Goal: Task Accomplishment & Management: Manage account settings

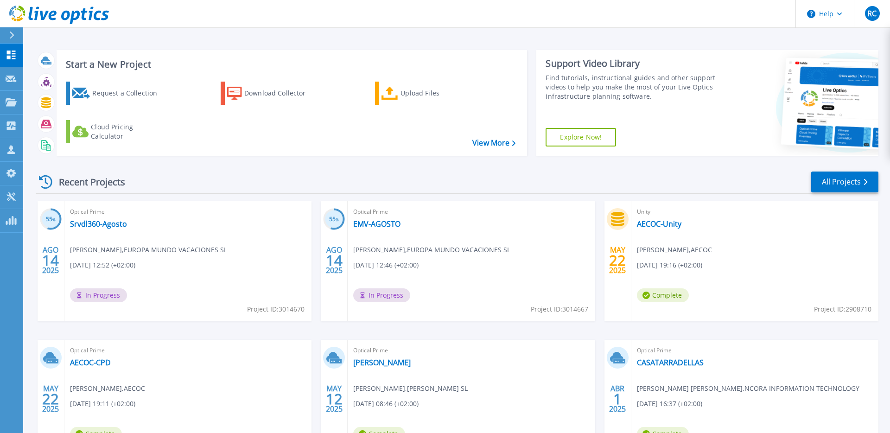
click at [373, 136] on div "Request a Collection Download Collector Upload Files Cloud Pricing Calculator" at bounding box center [290, 112] width 464 height 77
click at [114, 227] on link "Srvdl360-Agosto" at bounding box center [98, 223] width 57 height 9
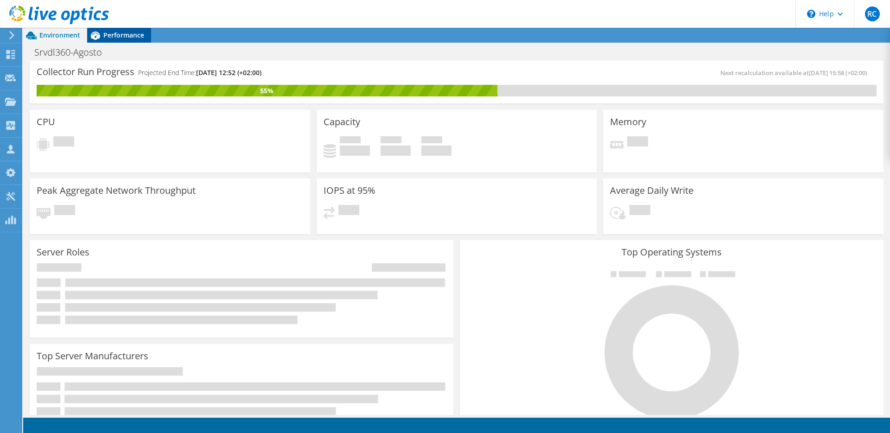
click at [112, 36] on span "Performance" at bounding box center [123, 35] width 41 height 9
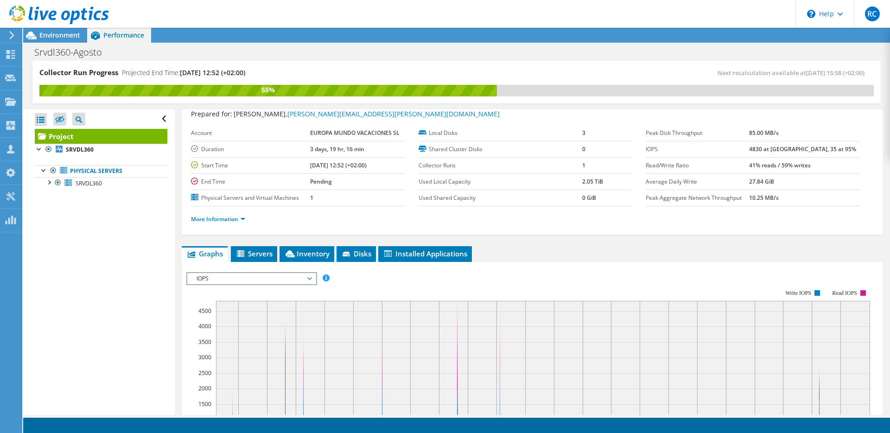
scroll to position [28, 0]
click at [244, 218] on link "More Information" at bounding box center [218, 219] width 54 height 8
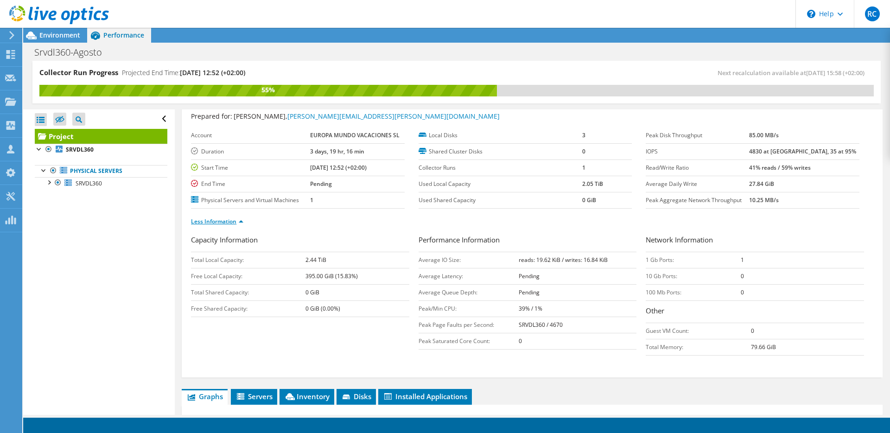
click at [232, 220] on link "Less Information" at bounding box center [217, 221] width 52 height 8
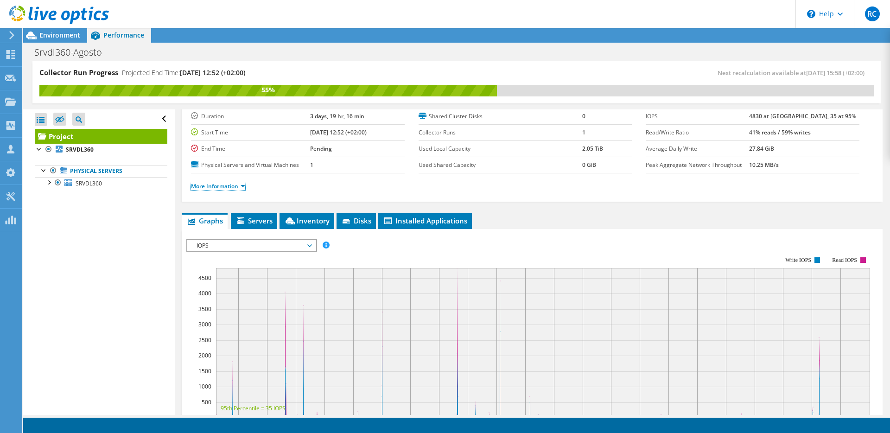
scroll to position [79, 0]
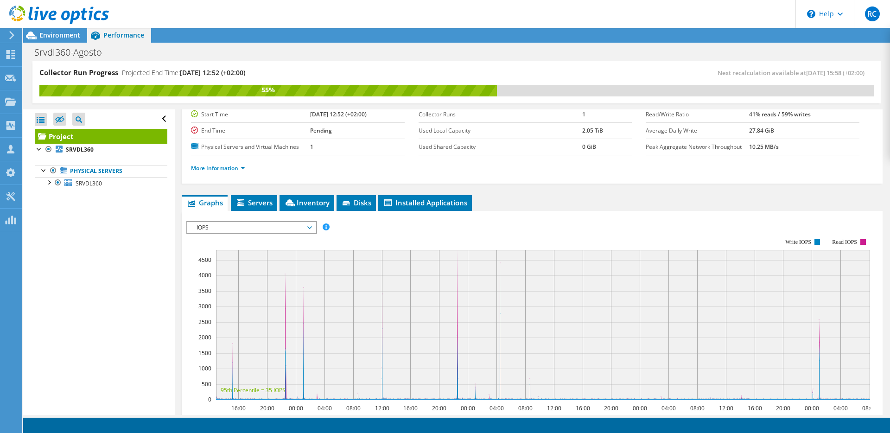
click at [256, 227] on span "IOPS" at bounding box center [251, 227] width 119 height 11
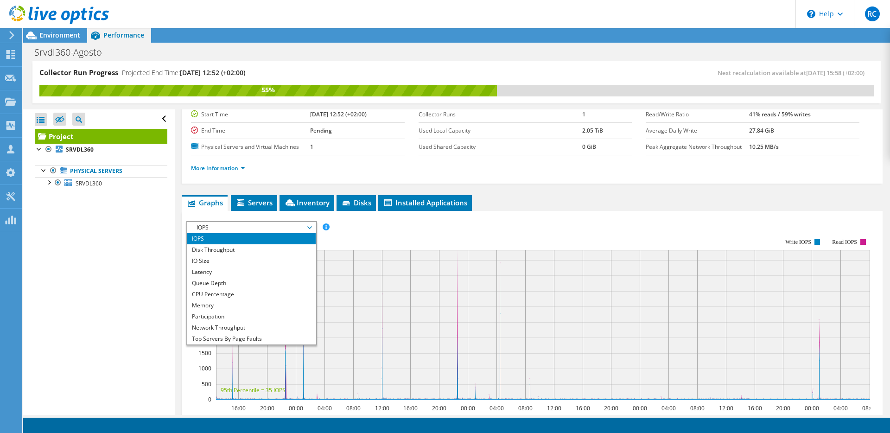
click at [256, 227] on span "IOPS" at bounding box center [251, 227] width 119 height 11
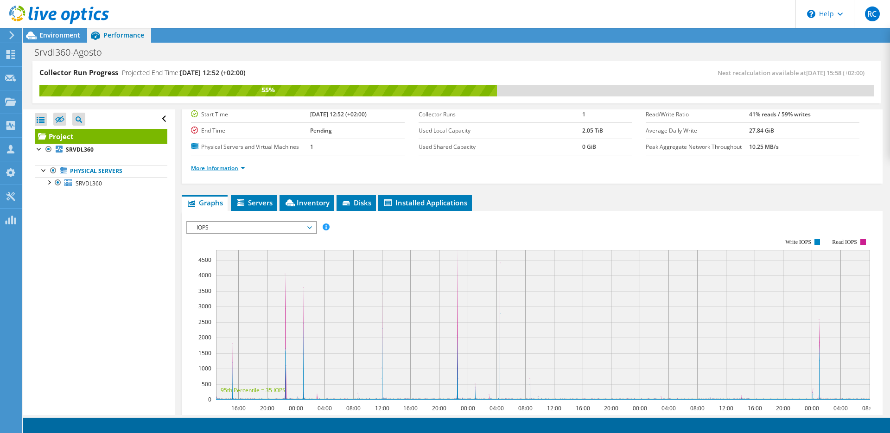
click at [244, 169] on link "More Information" at bounding box center [218, 168] width 54 height 8
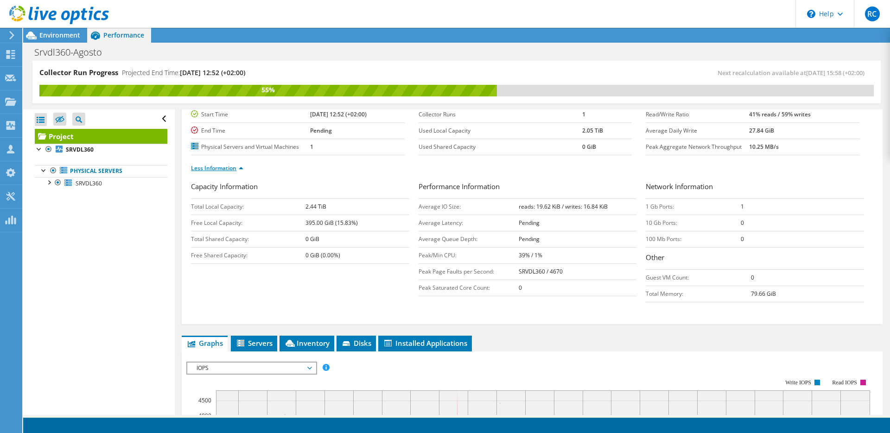
click at [244, 169] on li "Less Information" at bounding box center [220, 168] width 58 height 10
click at [241, 167] on link "Less Information" at bounding box center [217, 168] width 52 height 8
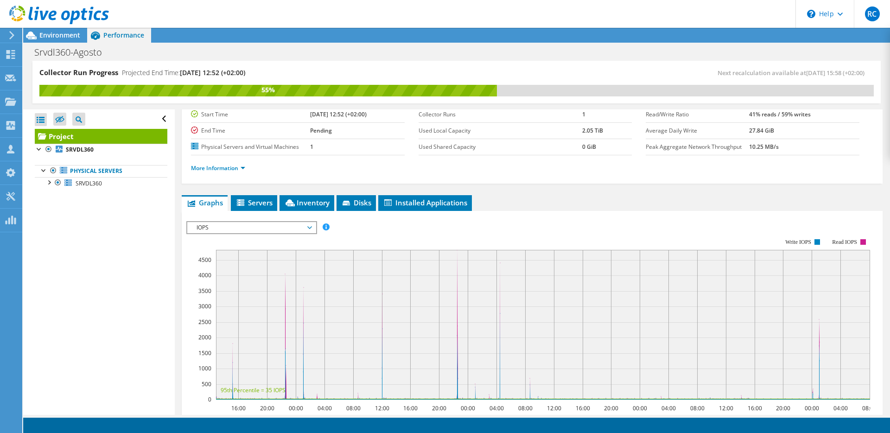
click at [238, 230] on span "IOPS" at bounding box center [251, 227] width 119 height 11
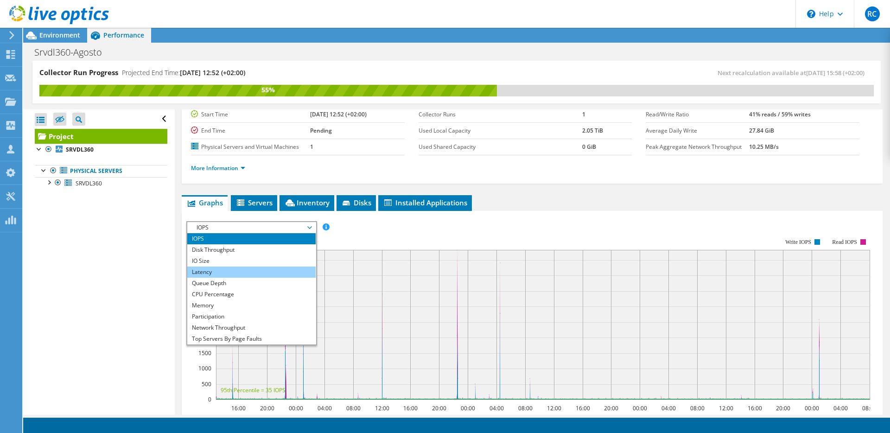
click at [225, 270] on li "Latency" at bounding box center [251, 271] width 128 height 11
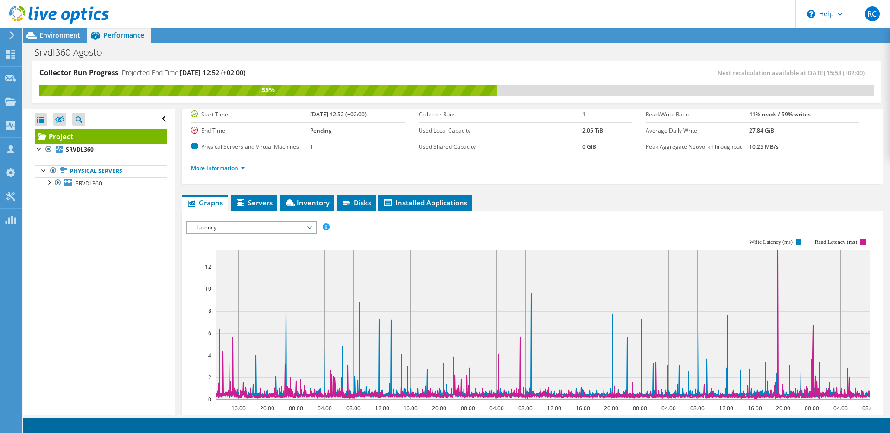
click at [483, 172] on div "More Information" at bounding box center [532, 168] width 682 height 26
click at [80, 185] on span "SRVDL360" at bounding box center [89, 183] width 26 height 8
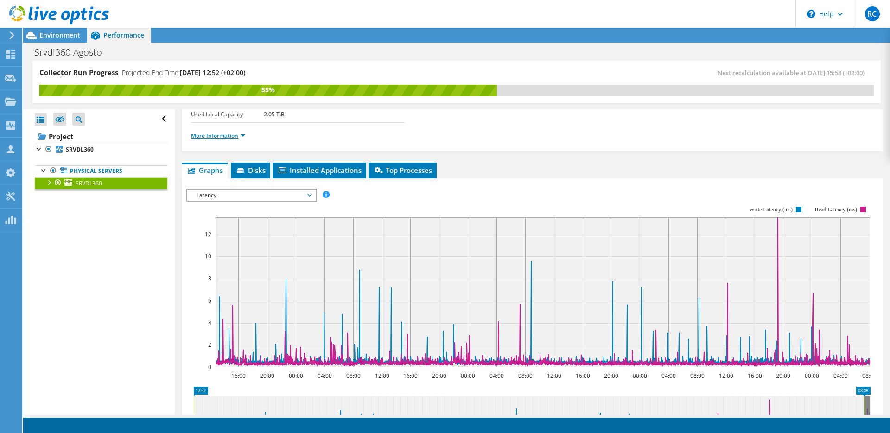
click at [218, 139] on link "More Information" at bounding box center [218, 136] width 54 height 8
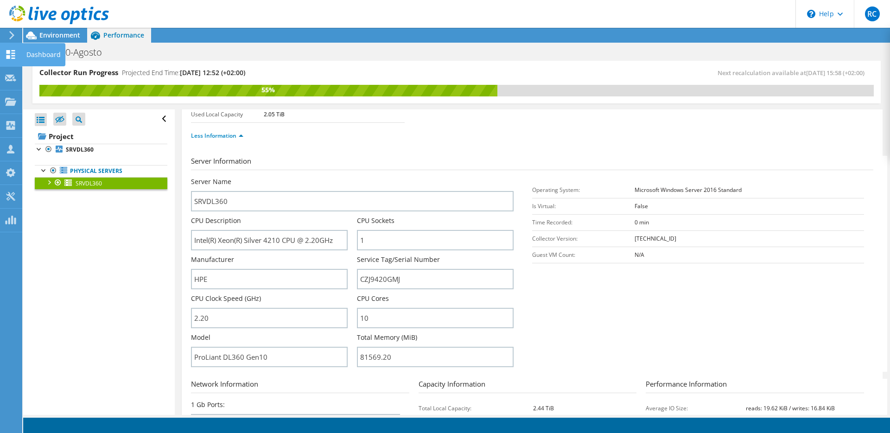
click at [15, 60] on div at bounding box center [10, 56] width 11 height 10
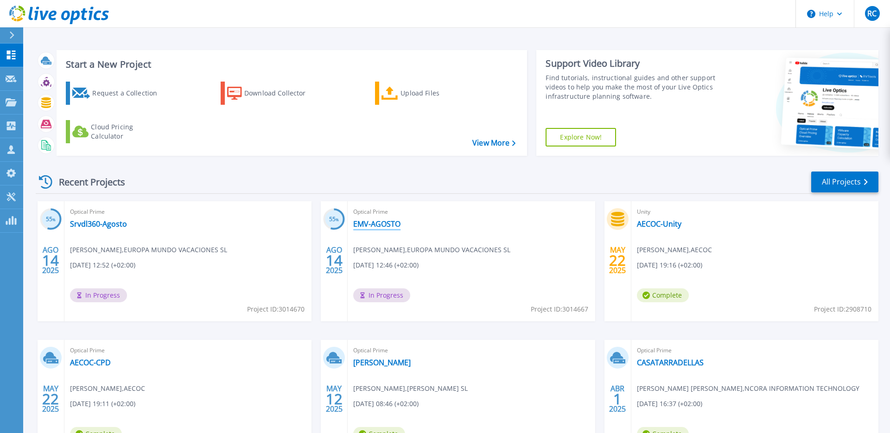
click at [376, 221] on link "EMV-AGOSTO" at bounding box center [376, 223] width 47 height 9
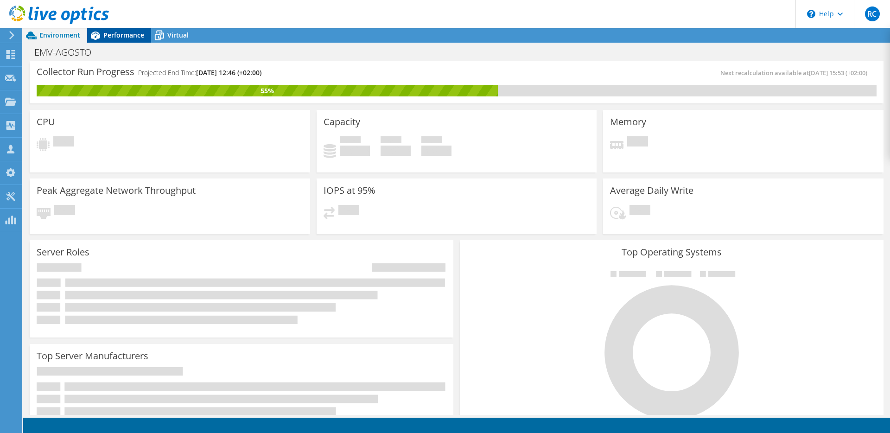
click at [108, 39] on div "Performance" at bounding box center [119, 35] width 64 height 15
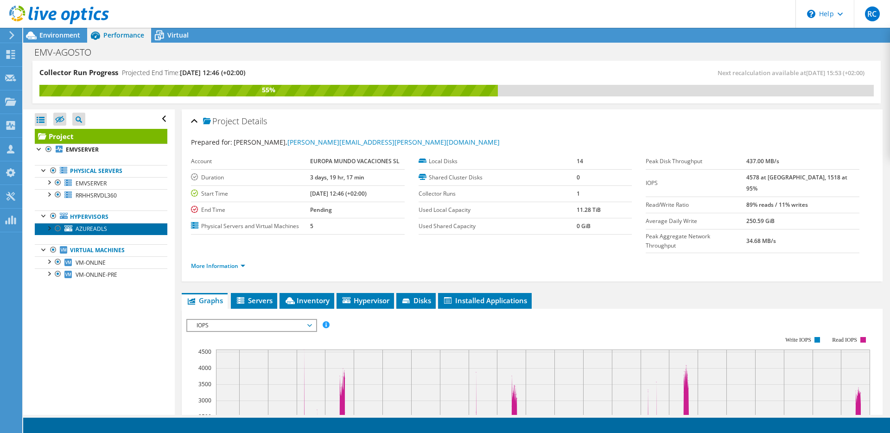
click at [76, 228] on span "AZUREADLS" at bounding box center [92, 229] width 32 height 8
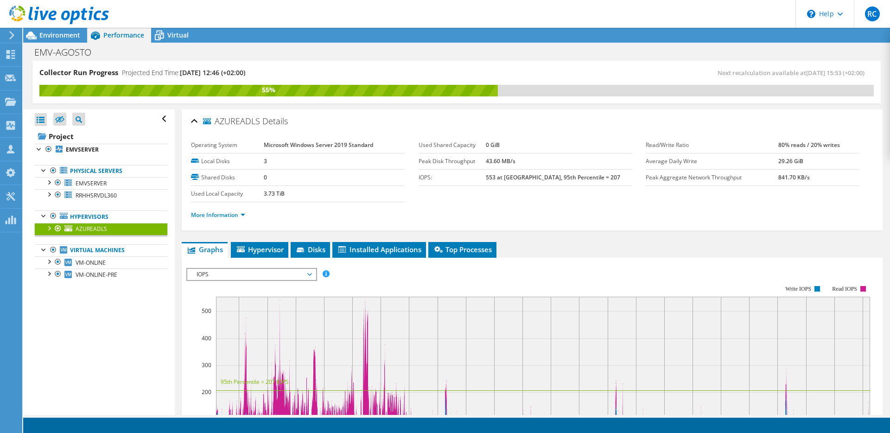
click at [203, 218] on li "More Information" at bounding box center [221, 215] width 60 height 10
click at [203, 216] on link "More Information" at bounding box center [218, 215] width 54 height 8
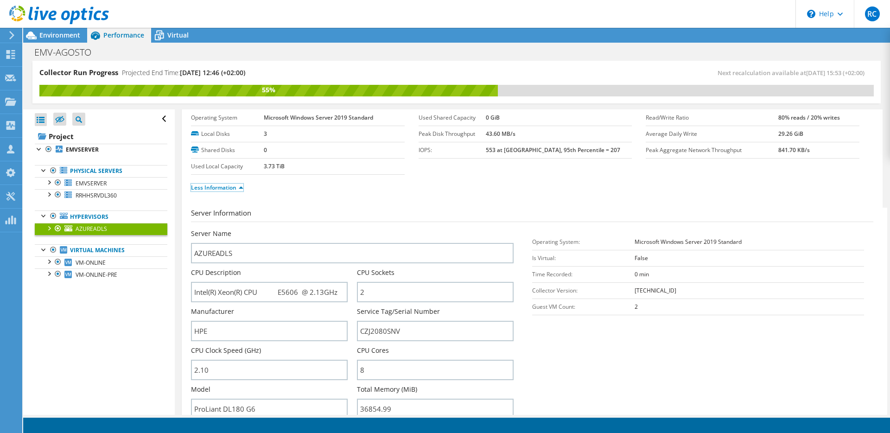
scroll to position [30, 0]
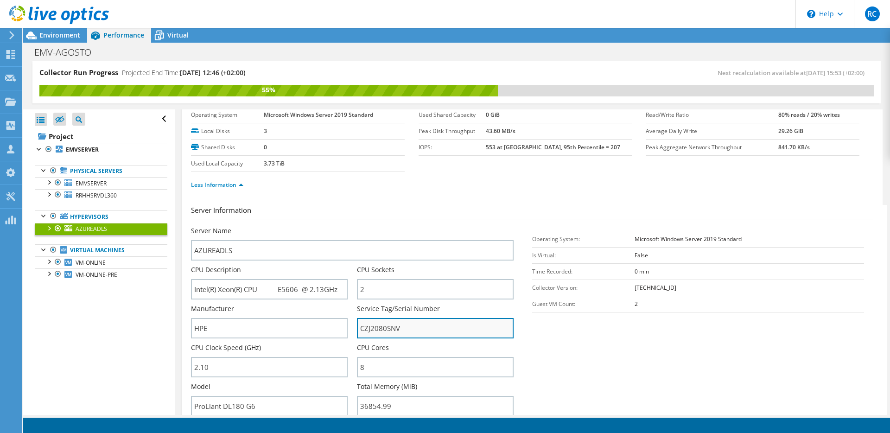
click at [378, 327] on input "CZJ2080SNV" at bounding box center [435, 328] width 157 height 20
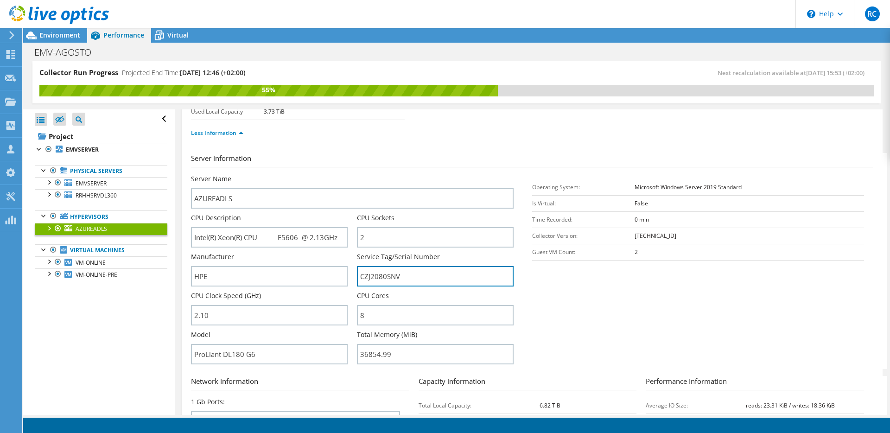
scroll to position [92, 0]
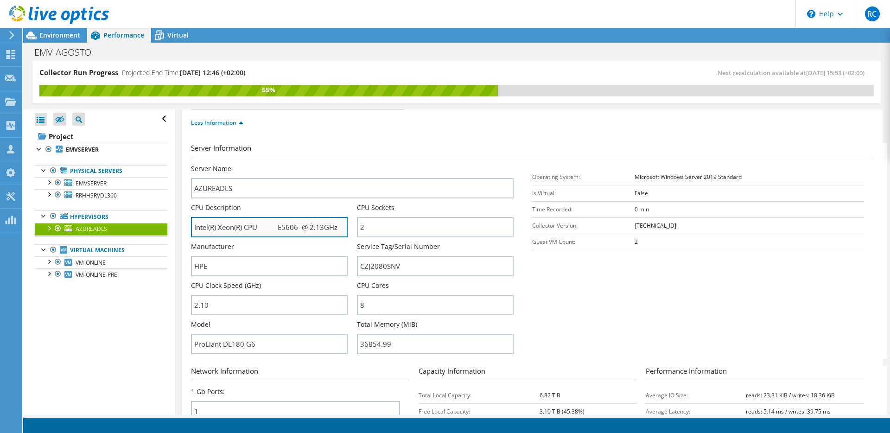
click at [285, 226] on input "Intel(R) Xeon(R) CPU E5606 @ 2.13GHz" at bounding box center [269, 227] width 157 height 20
click at [359, 163] on section "Server Information Server Name AZUREADLS CPU Description Intel(R) Xeon(R) CPU E…" at bounding box center [534, 251] width 687 height 216
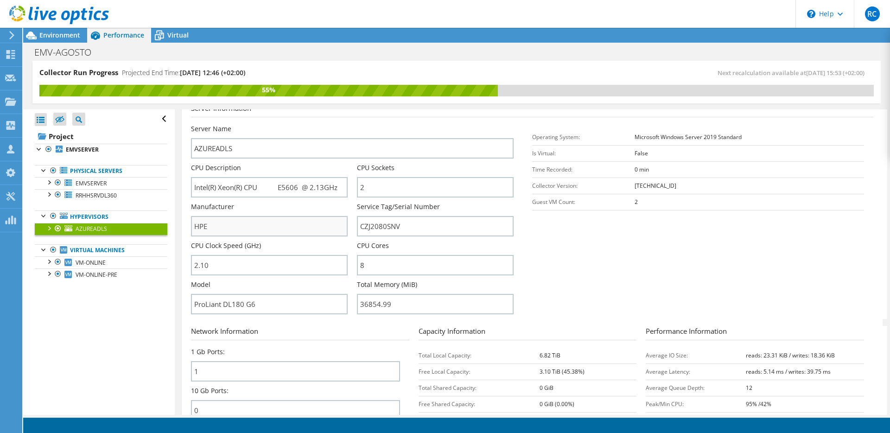
scroll to position [139, 0]
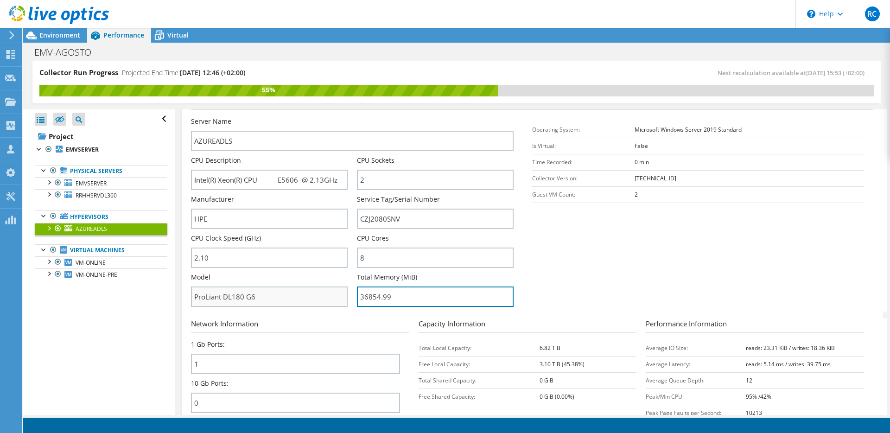
drag, startPoint x: 387, startPoint y: 298, endPoint x: 346, endPoint y: 300, distance: 40.8
click at [346, 117] on div "Server Name AZUREADLS CPU Description Intel(R) Xeon(R) CPU E5606 @ 2.13GHz CPU …" at bounding box center [357, 117] width 332 height 0
click at [572, 284] on section "Server Information Server Name AZUREADLS CPU Description Intel(R) Xeon(R) CPU E…" at bounding box center [534, 203] width 687 height 216
click at [556, 276] on section "Server Information Server Name AZUREADLS CPU Description Intel(R) Xeon(R) CPU E…" at bounding box center [534, 203] width 687 height 216
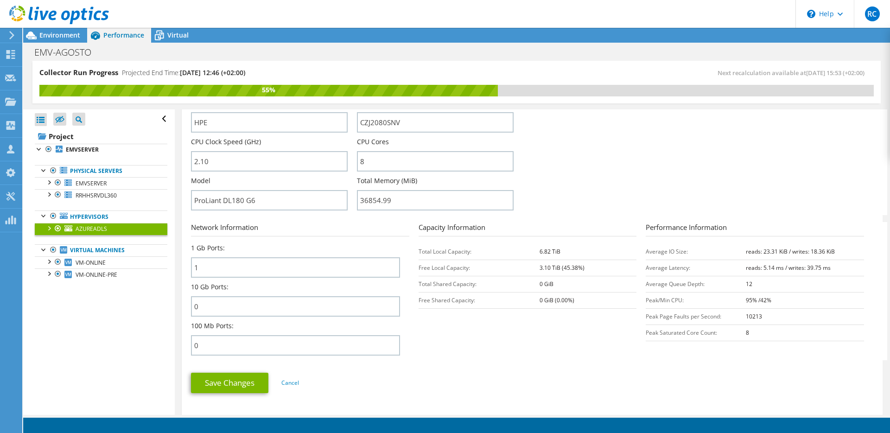
scroll to position [236, 0]
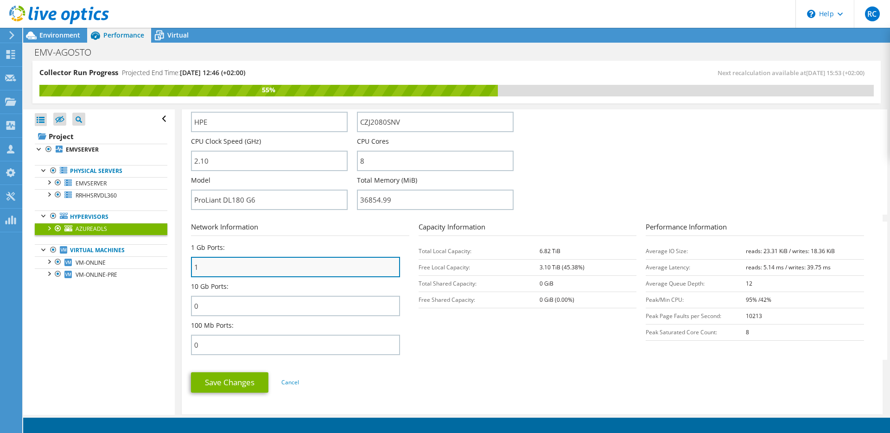
click at [222, 267] on input "1" at bounding box center [295, 267] width 209 height 20
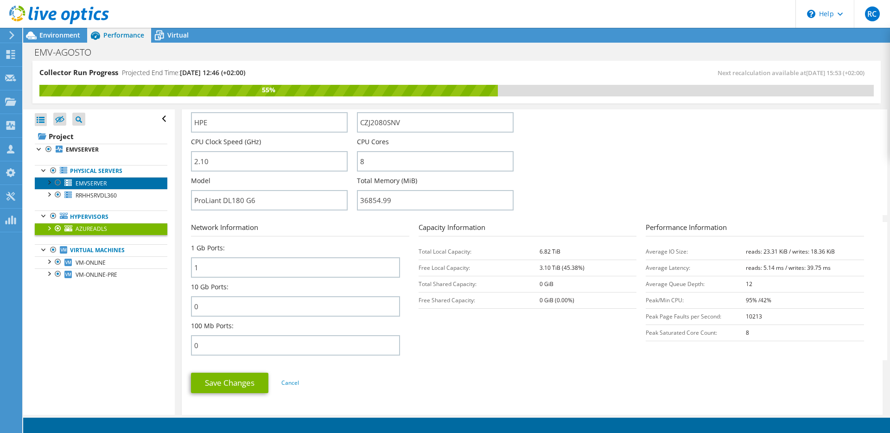
click at [92, 184] on span "EMVSERVER" at bounding box center [91, 183] width 31 height 8
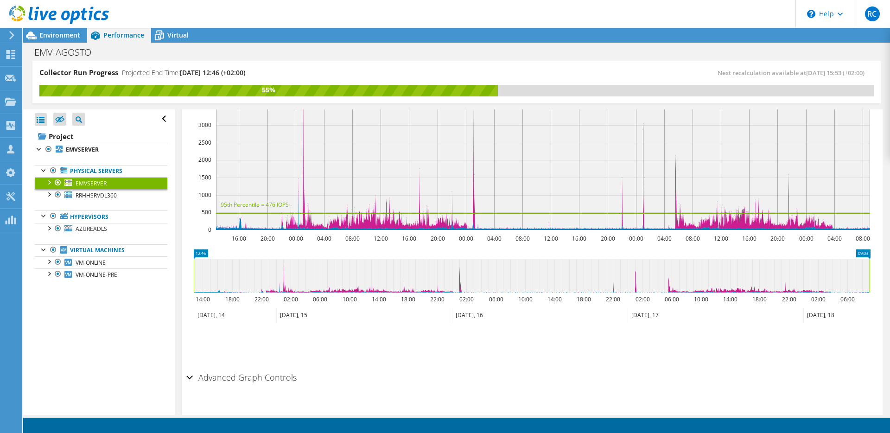
scroll to position [0, 0]
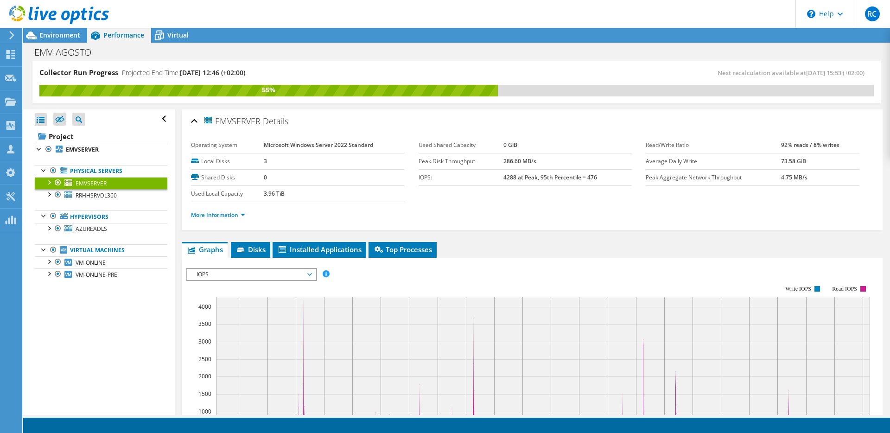
click at [233, 123] on span "EMVSERVER" at bounding box center [231, 120] width 57 height 11
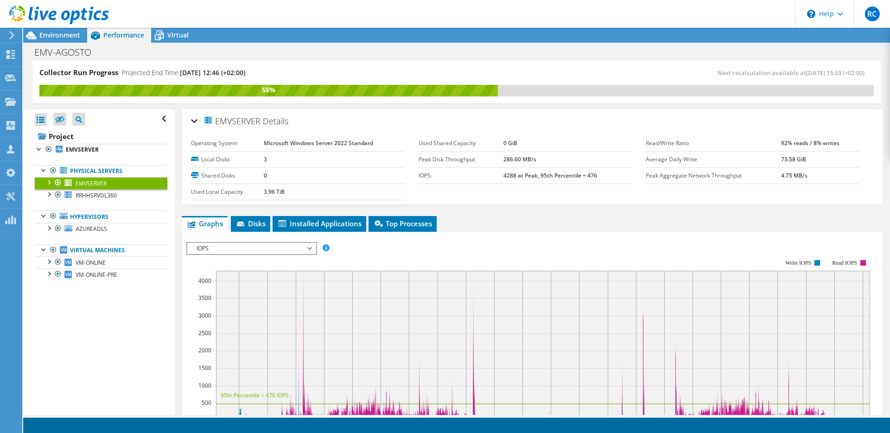
click at [233, 123] on span "EMVSERVER" at bounding box center [231, 120] width 57 height 11
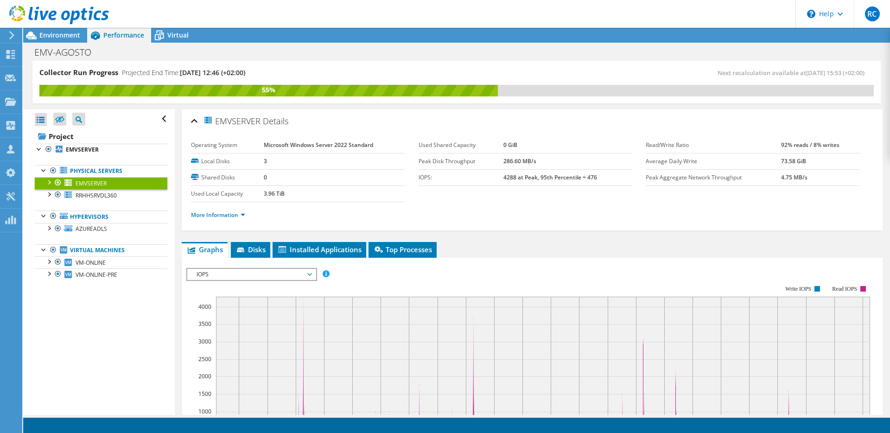
copy span "EMVSERVER"
click at [222, 215] on link "More Information" at bounding box center [218, 215] width 54 height 8
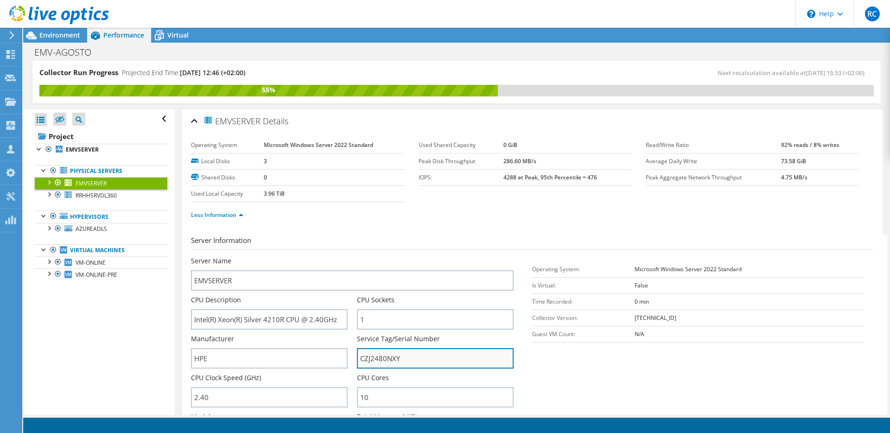
click at [385, 355] on input "CZJ2480NXY" at bounding box center [435, 358] width 157 height 20
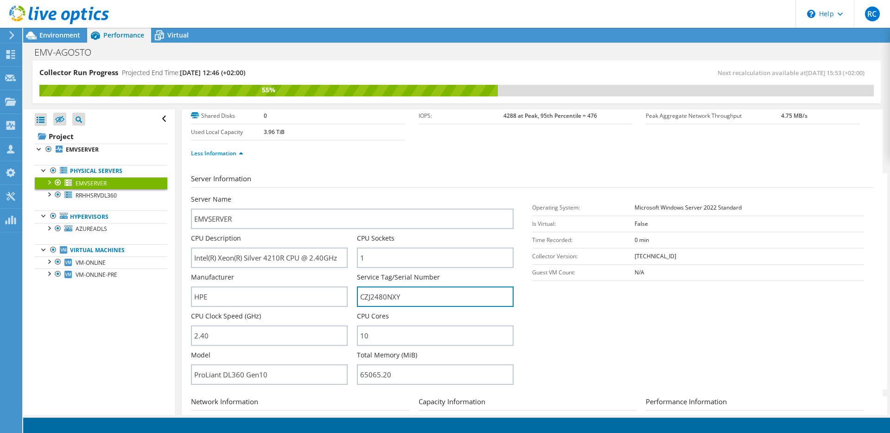
scroll to position [66, 0]
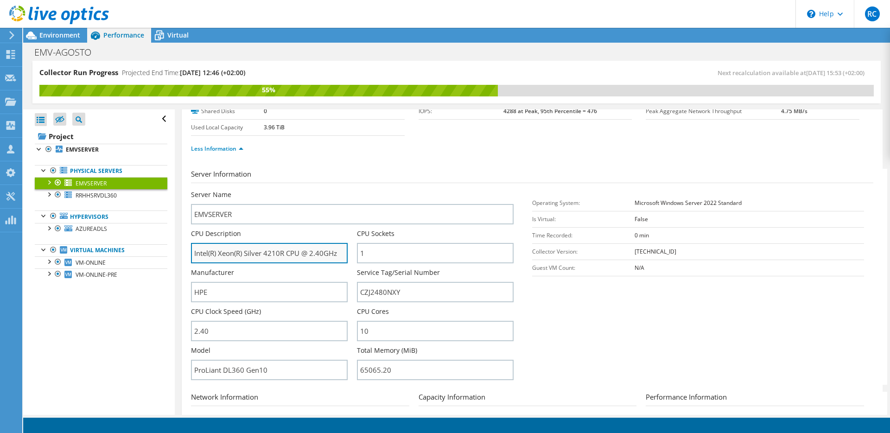
click at [274, 253] on input "Intel(R) Xeon(R) Silver 4210R CPU @ 2.40GHz" at bounding box center [269, 253] width 157 height 20
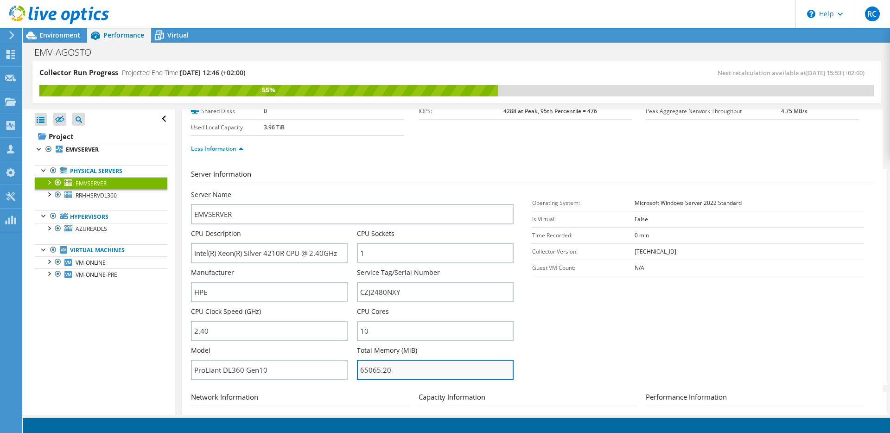
click at [370, 368] on input "65065.20" at bounding box center [435, 370] width 157 height 20
click at [544, 234] on td "Time Recorded:" at bounding box center [583, 235] width 102 height 16
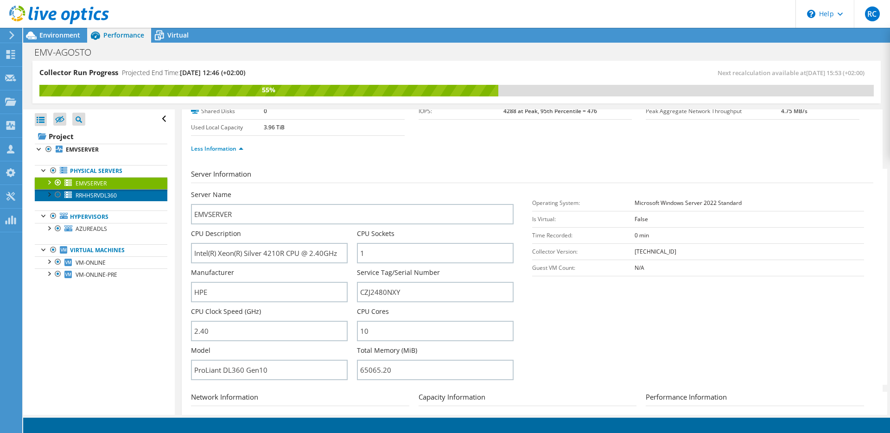
click at [94, 195] on span "RRHHSRVDL360" at bounding box center [96, 195] width 41 height 8
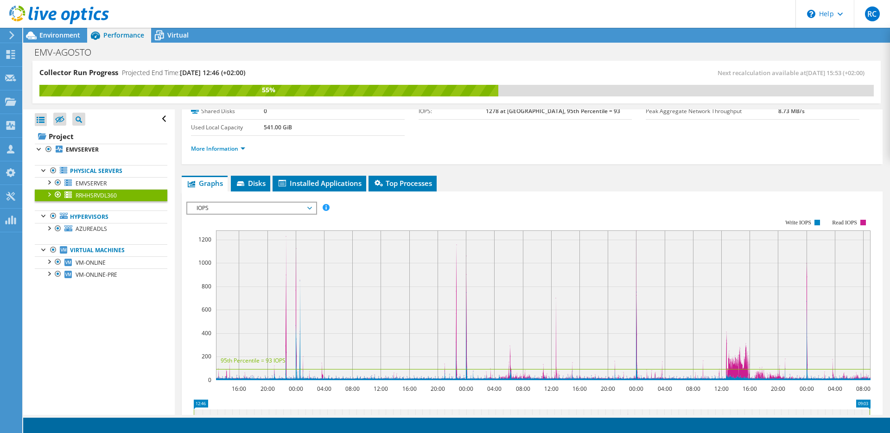
scroll to position [0, 0]
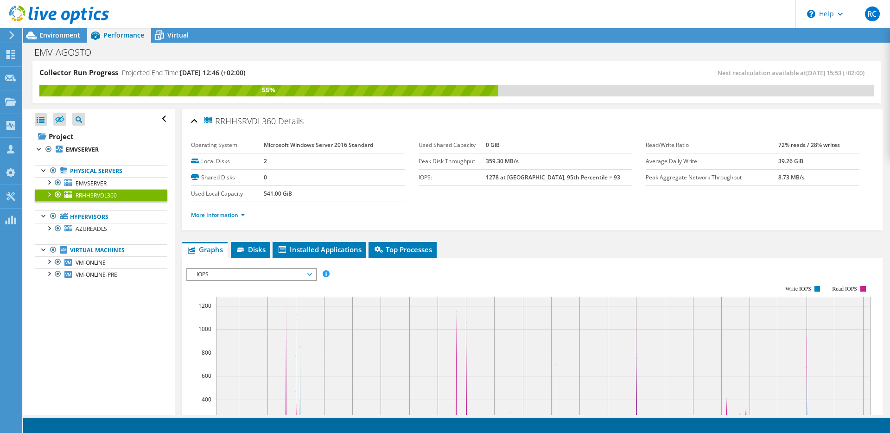
click at [230, 117] on span "RRHHSRVDL360" at bounding box center [239, 120] width 73 height 11
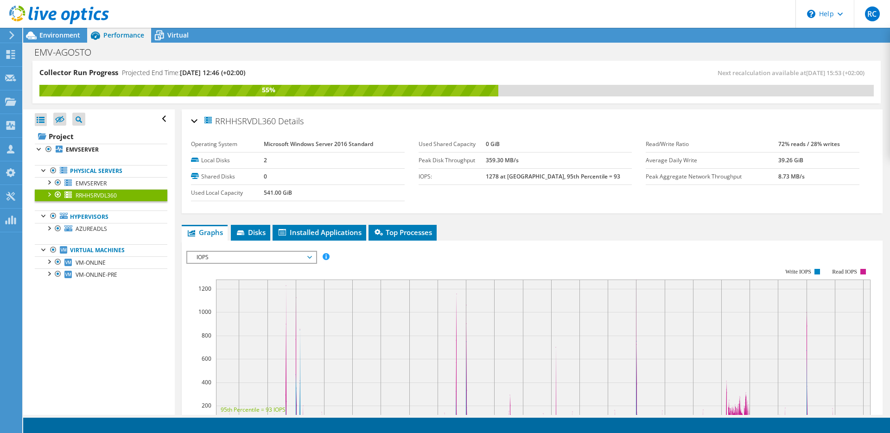
click at [230, 117] on span "RRHHSRVDL360" at bounding box center [239, 120] width 73 height 11
copy span "RRHHSRVDL360"
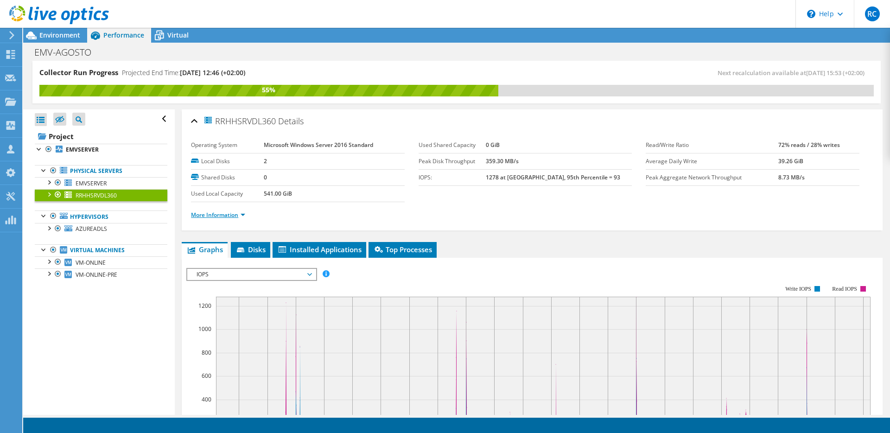
click at [218, 215] on link "More Information" at bounding box center [218, 215] width 54 height 8
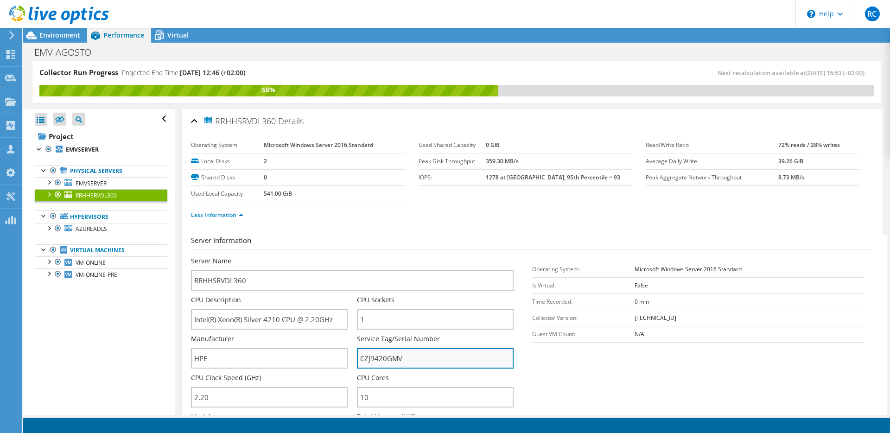
click at [374, 356] on input "CZJ9420GMV" at bounding box center [435, 358] width 157 height 20
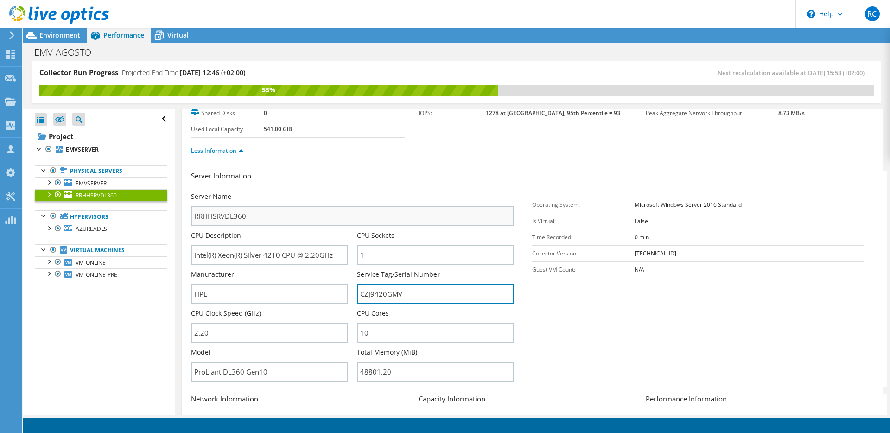
scroll to position [66, 0]
click at [352, 246] on div "CPU Description Intel(R) Xeon(R) Silver 4210 CPU @ 2.20GHz" at bounding box center [274, 246] width 166 height 34
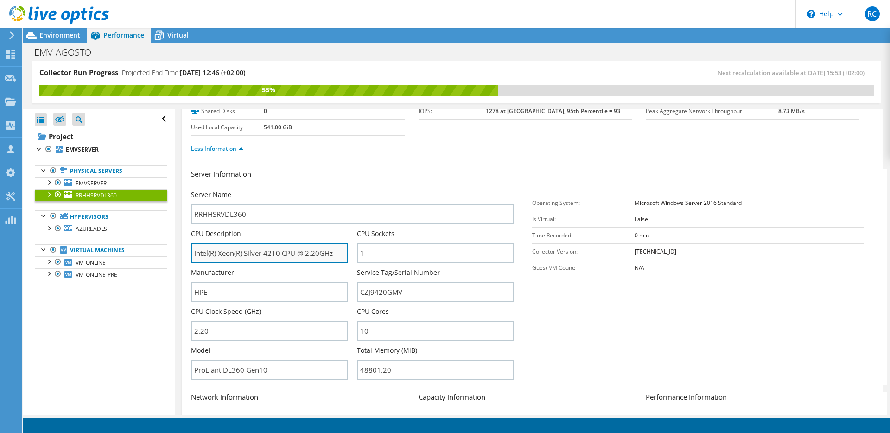
click at [271, 253] on input "Intel(R) Xeon(R) Silver 4210 CPU @ 2.20GHz" at bounding box center [269, 253] width 157 height 20
click at [255, 252] on input "Intel(R) Xeon(R) Silver 4210 CPU @ 2.20GHz" at bounding box center [269, 253] width 157 height 20
drag, startPoint x: 255, startPoint y: 252, endPoint x: 269, endPoint y: 252, distance: 13.9
click at [269, 252] on input "Intel(R) Xeon(R) Silver 4210 CPU @ 2.20GHz" at bounding box center [269, 253] width 157 height 20
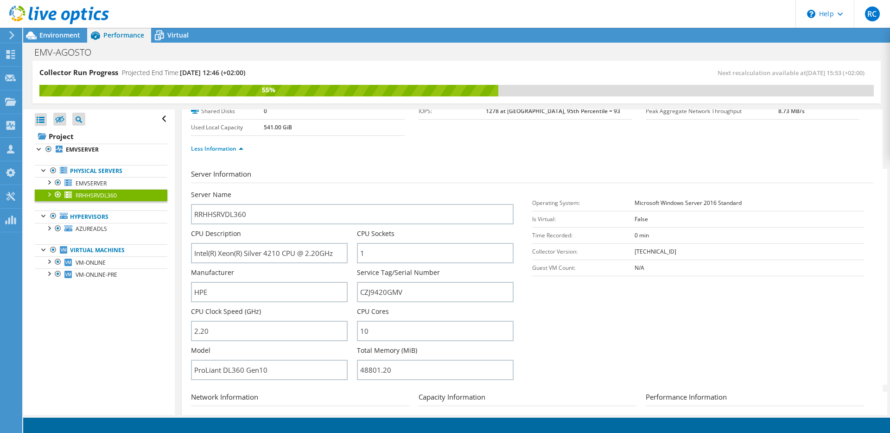
click at [288, 183] on section "Server Information Server Name RRHHSRVDL360 CPU Description Intel(R) Xeon(R) Si…" at bounding box center [534, 277] width 687 height 216
click at [278, 172] on h3 "Server Information" at bounding box center [532, 176] width 682 height 14
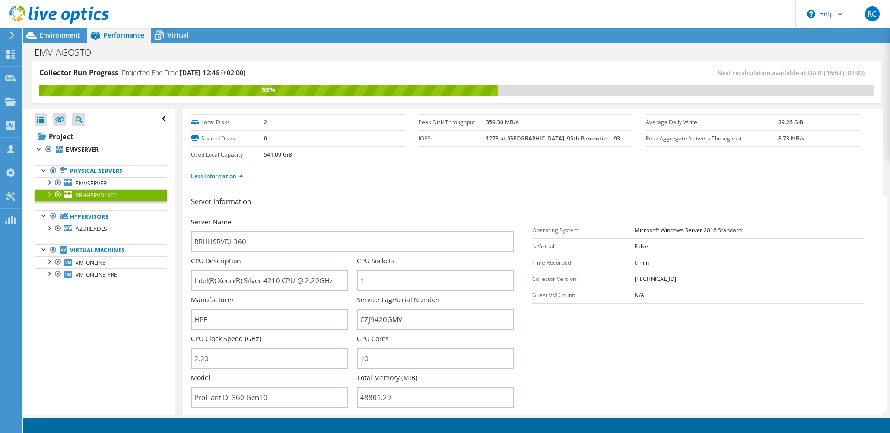
scroll to position [35, 0]
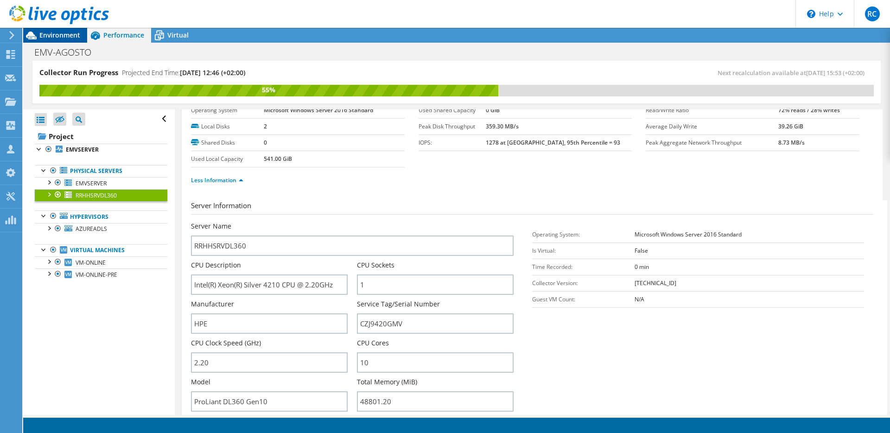
click at [50, 39] on span "Environment" at bounding box center [59, 35] width 41 height 9
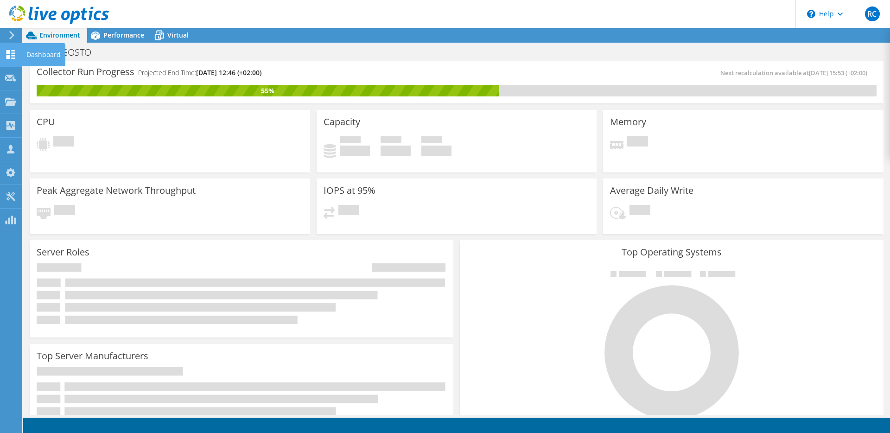
click at [15, 56] on use at bounding box center [10, 54] width 9 height 9
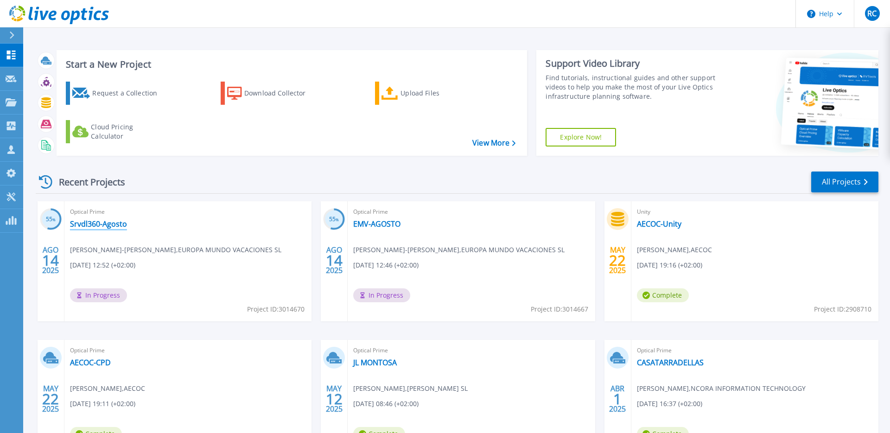
click at [102, 222] on link "Srvdl360-Agosto" at bounding box center [98, 223] width 57 height 9
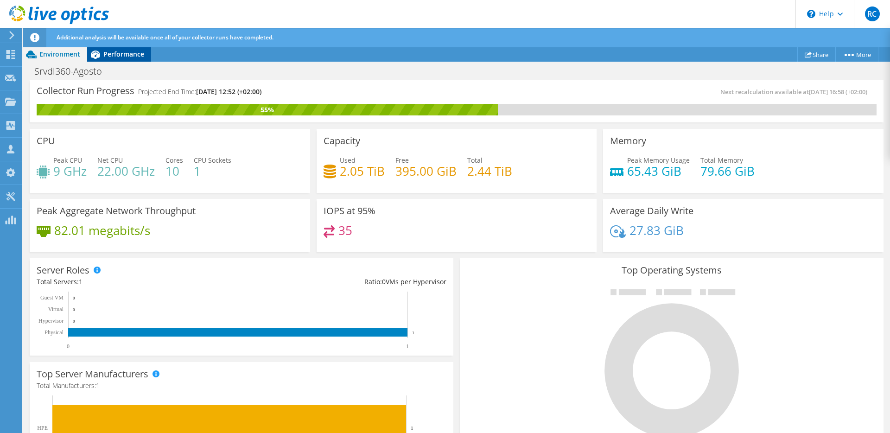
click at [103, 57] on span "Performance" at bounding box center [123, 54] width 41 height 9
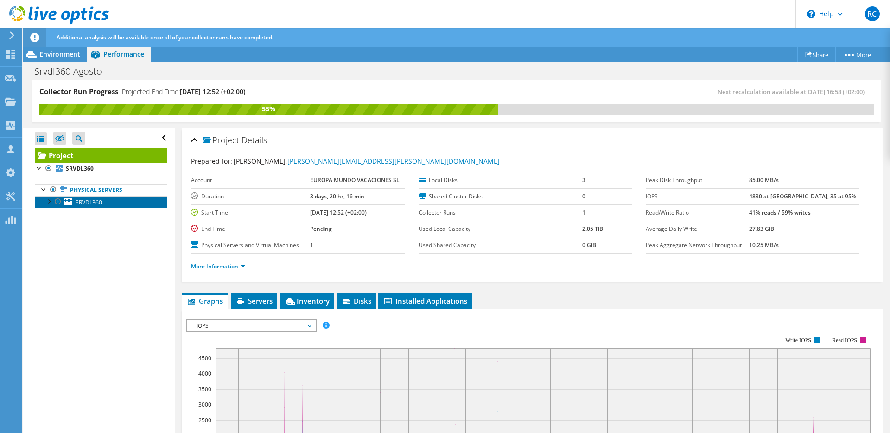
click at [81, 201] on span "SRVDL360" at bounding box center [89, 202] width 26 height 8
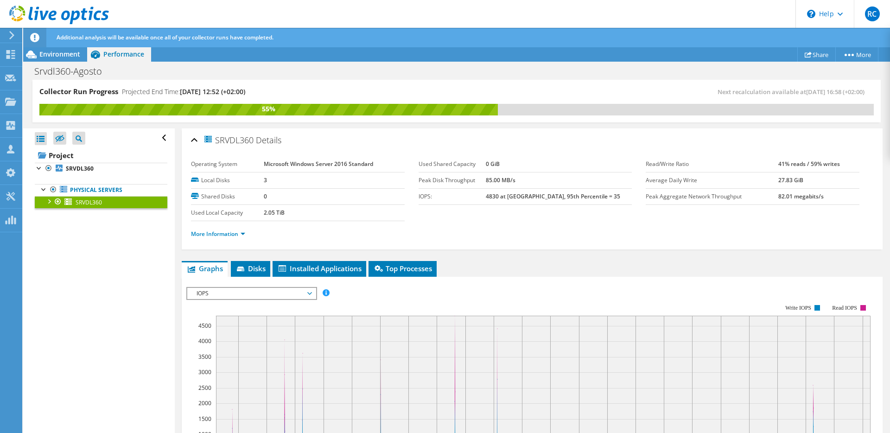
click at [238, 140] on span "SRVDL360" at bounding box center [228, 139] width 51 height 11
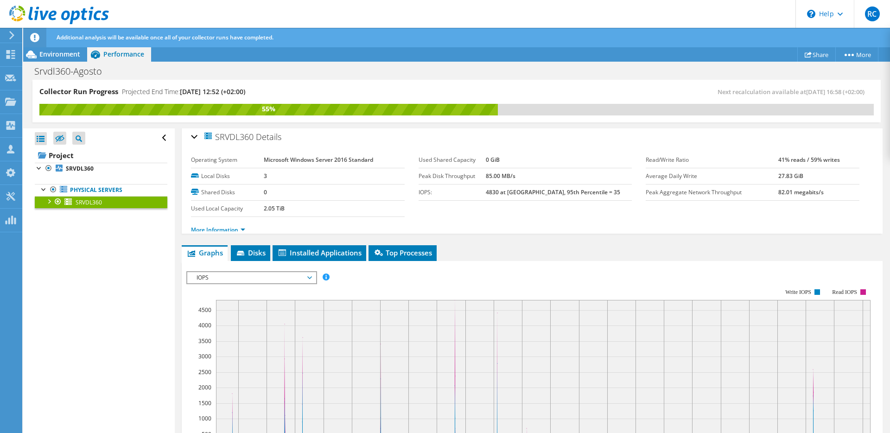
click at [238, 140] on span "SRVDL360" at bounding box center [228, 136] width 51 height 11
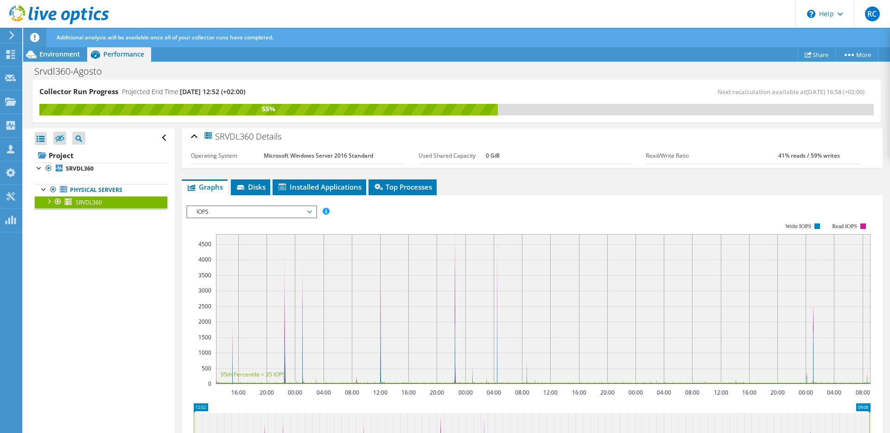
scroll to position [2, 0]
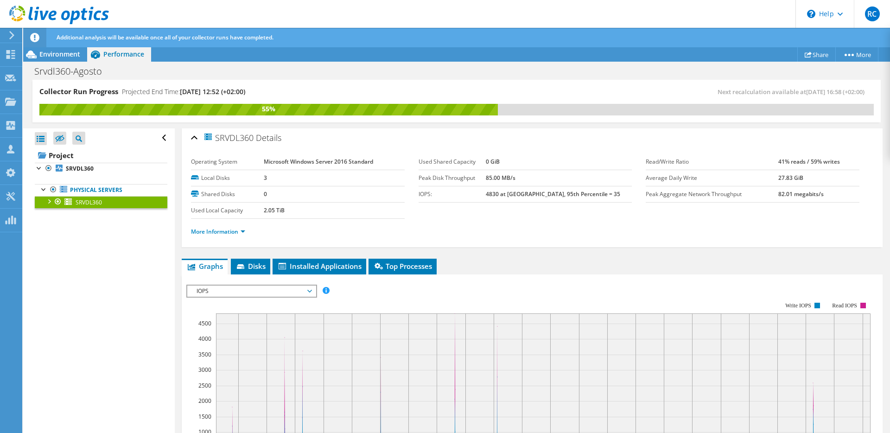
copy span "SRVDL360"
click at [216, 228] on link "More Information" at bounding box center [218, 232] width 54 height 8
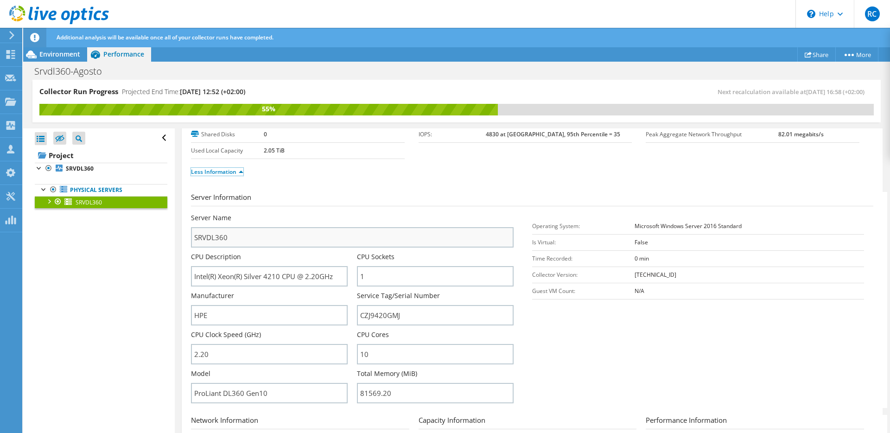
scroll to position [86, 0]
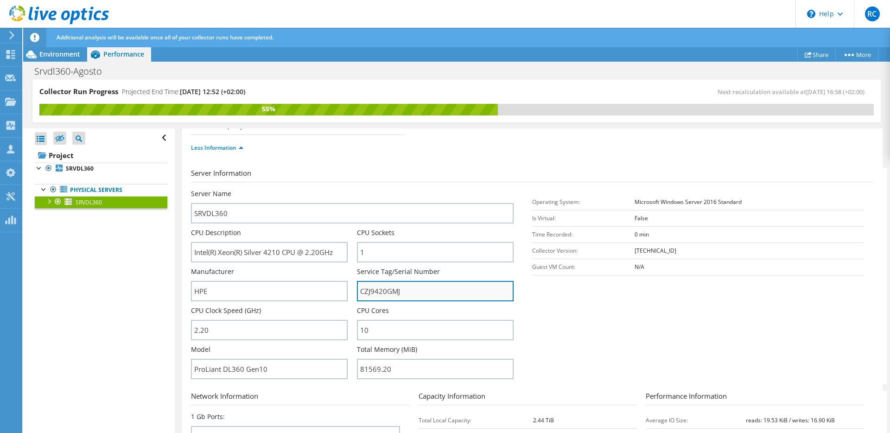
click at [380, 288] on input "CZJ9420GMJ" at bounding box center [435, 291] width 157 height 20
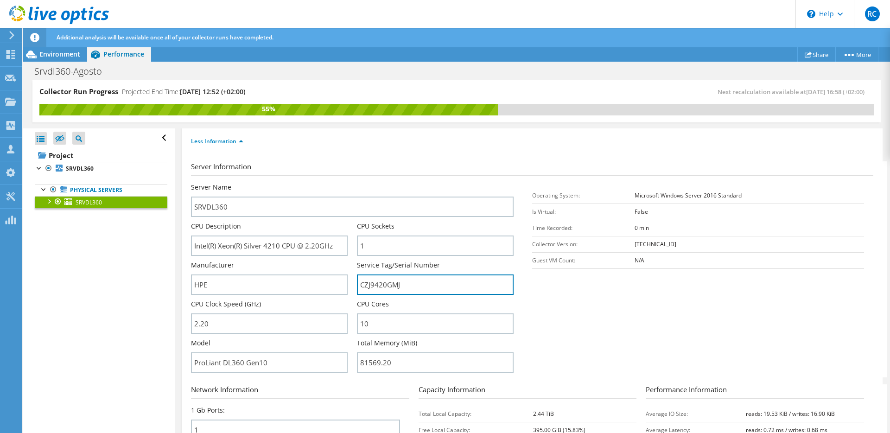
scroll to position [93, 0]
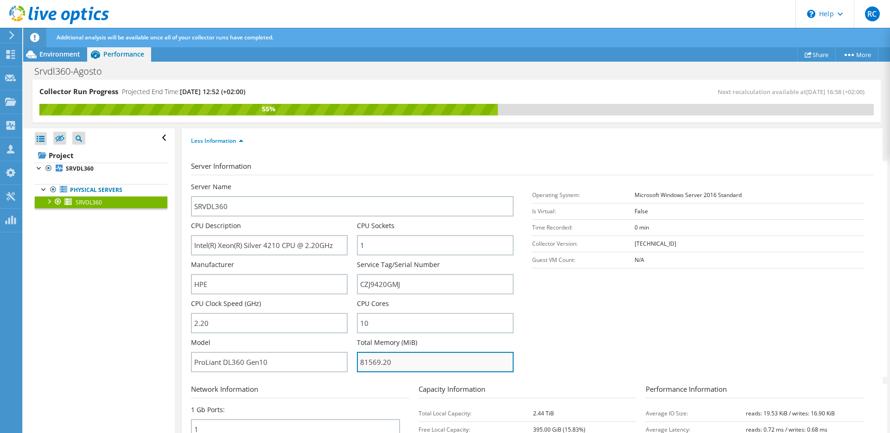
click at [371, 361] on input "81569.20" at bounding box center [435, 362] width 157 height 20
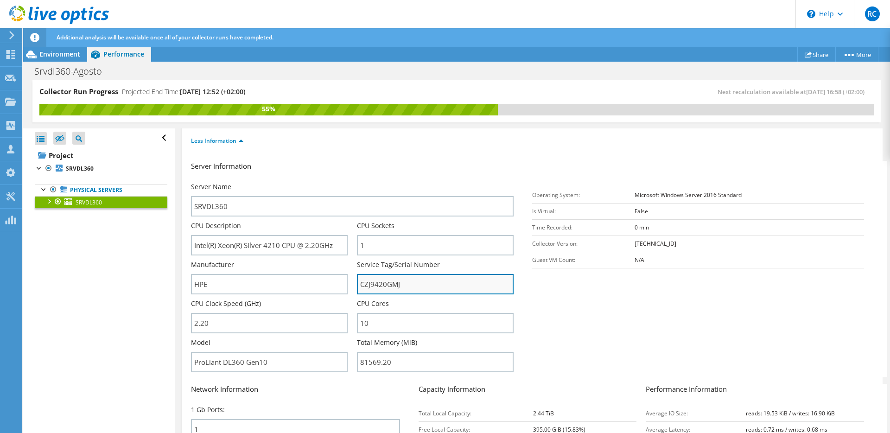
click at [372, 284] on input "CZJ9420GMJ" at bounding box center [435, 284] width 157 height 20
click at [371, 287] on input "CZJ9420GMJ" at bounding box center [435, 284] width 157 height 20
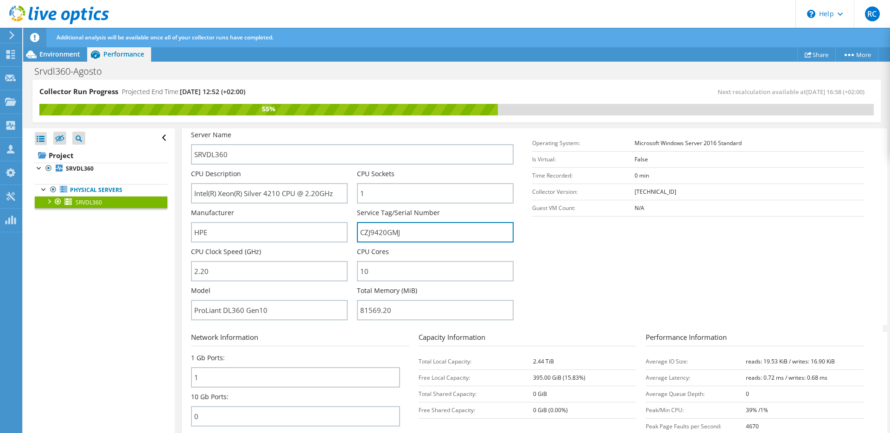
scroll to position [144, 0]
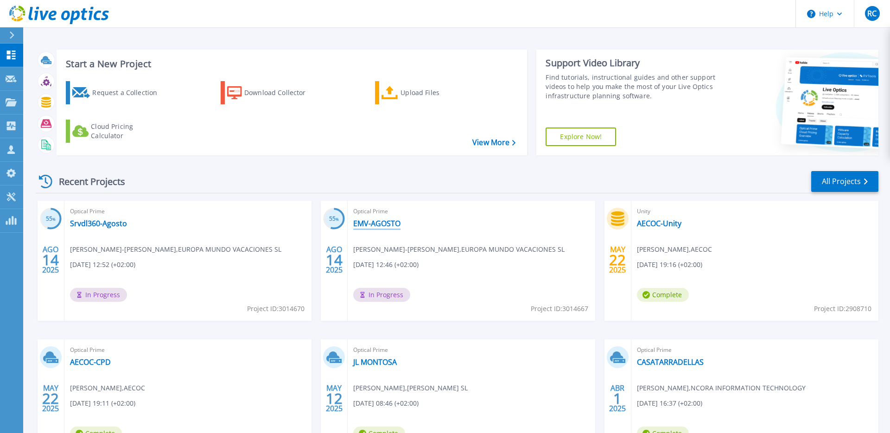
click at [374, 226] on link "EMV-AGOSTO" at bounding box center [376, 223] width 47 height 9
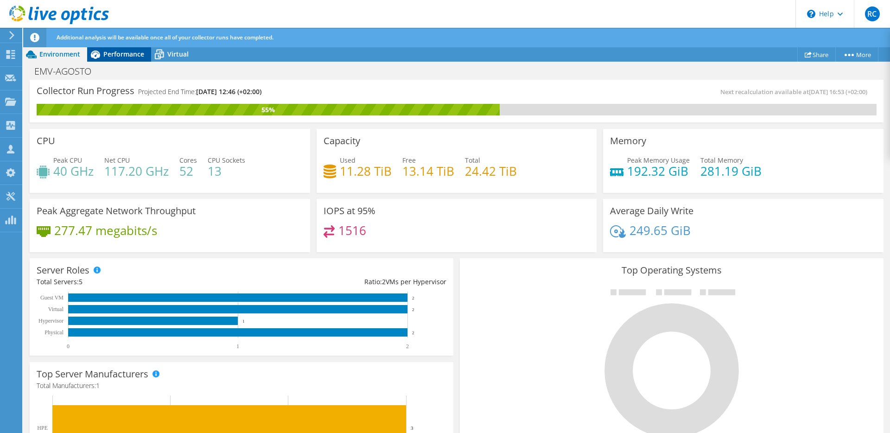
click at [121, 53] on span "Performance" at bounding box center [123, 54] width 41 height 9
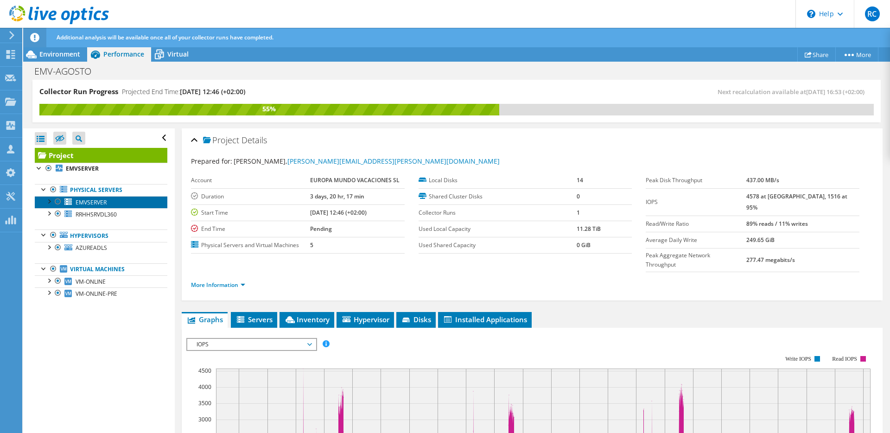
click at [88, 201] on span "EMVSERVER" at bounding box center [91, 202] width 31 height 8
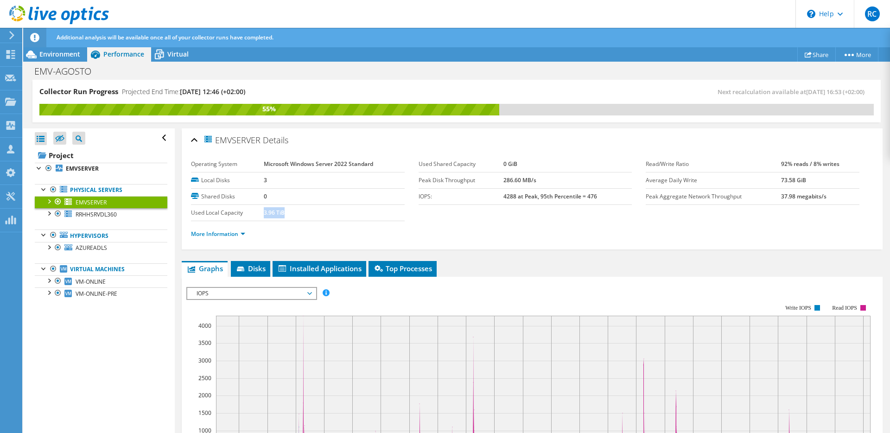
drag, startPoint x: 264, startPoint y: 212, endPoint x: 299, endPoint y: 213, distance: 35.2
click at [299, 213] on td "3.96 TiB" at bounding box center [334, 212] width 141 height 16
click at [241, 233] on link "More Information" at bounding box center [218, 234] width 54 height 8
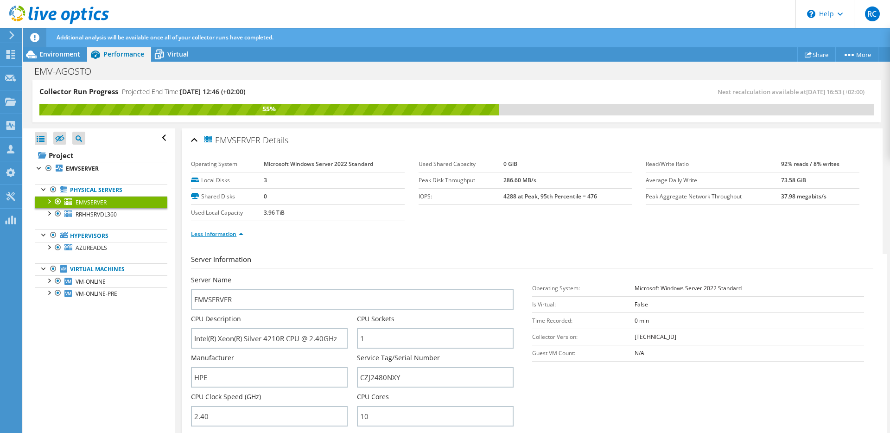
click at [242, 233] on link "Less Information" at bounding box center [217, 234] width 52 height 8
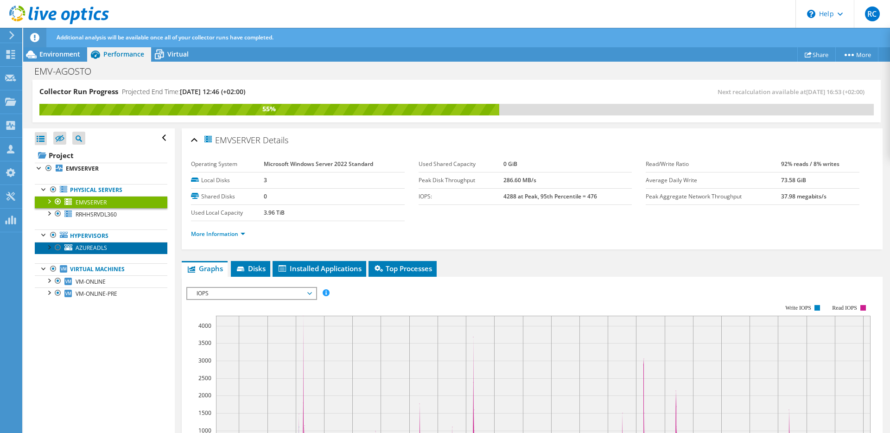
click at [115, 246] on link "AZUREADLS" at bounding box center [101, 248] width 133 height 12
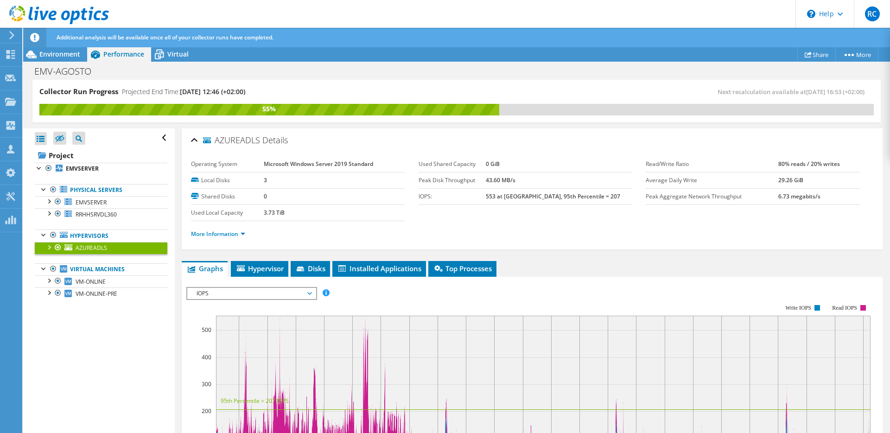
click at [235, 288] on span "IOPS" at bounding box center [251, 293] width 119 height 11
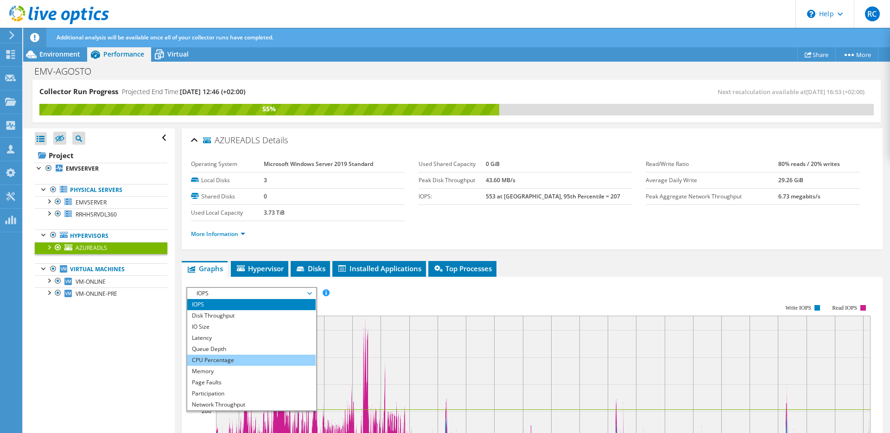
click at [228, 361] on li "CPU Percentage" at bounding box center [251, 360] width 128 height 11
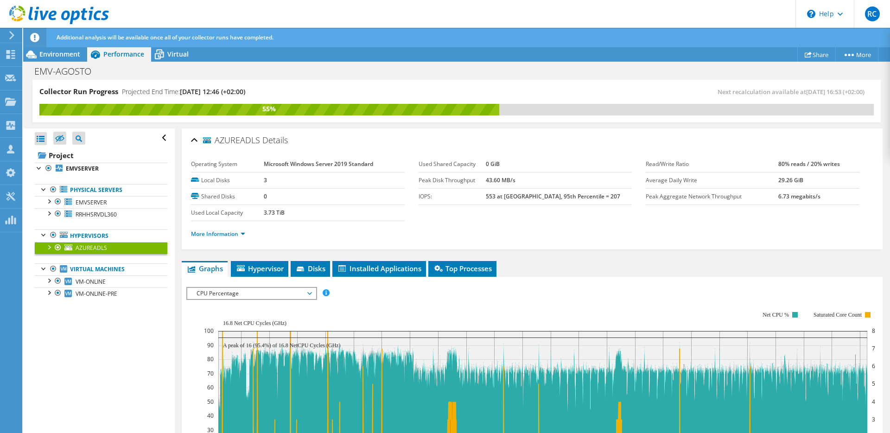
click at [289, 233] on ul "More Information" at bounding box center [532, 233] width 682 height 13
click at [84, 215] on span "RRHHSRVDL360" at bounding box center [96, 214] width 41 height 8
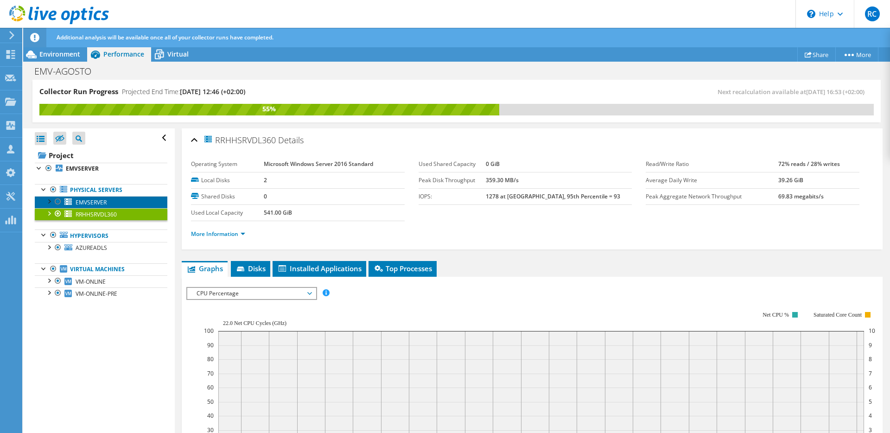
click at [84, 202] on span "EMVSERVER" at bounding box center [91, 202] width 31 height 8
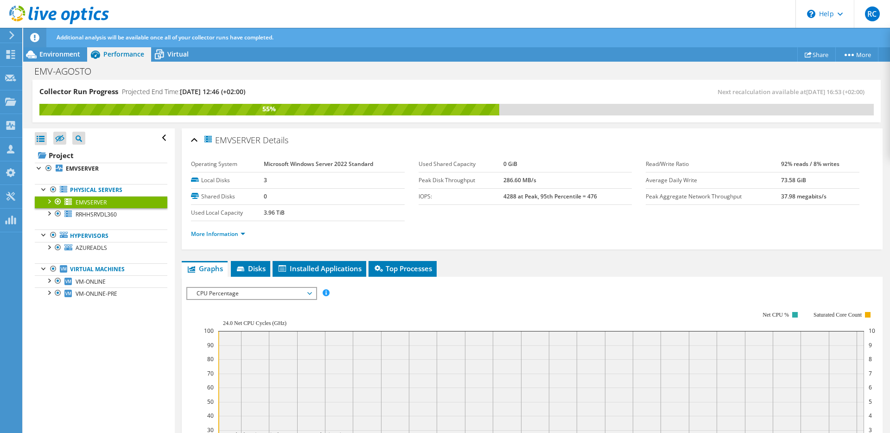
click at [298, 216] on td "3.96 TiB" at bounding box center [334, 212] width 141 height 16
click at [237, 233] on link "More Information" at bounding box center [218, 234] width 54 height 8
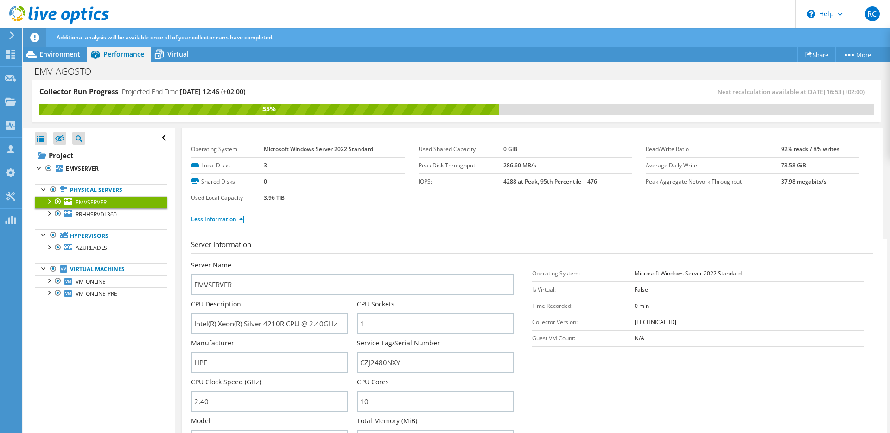
scroll to position [15, 0]
click at [232, 218] on link "Less Information" at bounding box center [217, 219] width 52 height 8
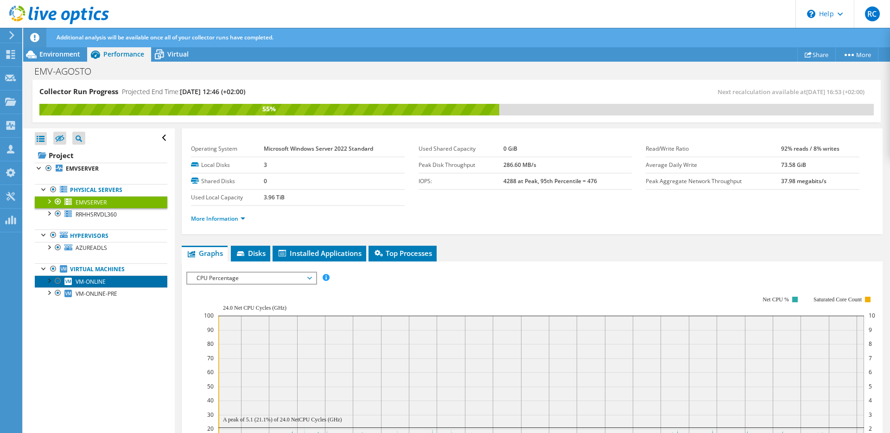
click at [89, 285] on span "VM-ONLINE" at bounding box center [91, 282] width 30 height 8
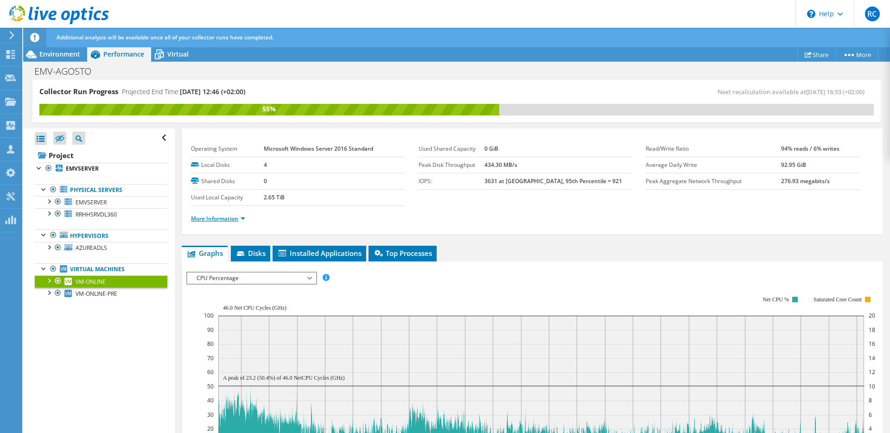
click at [210, 222] on link "More Information" at bounding box center [218, 219] width 54 height 8
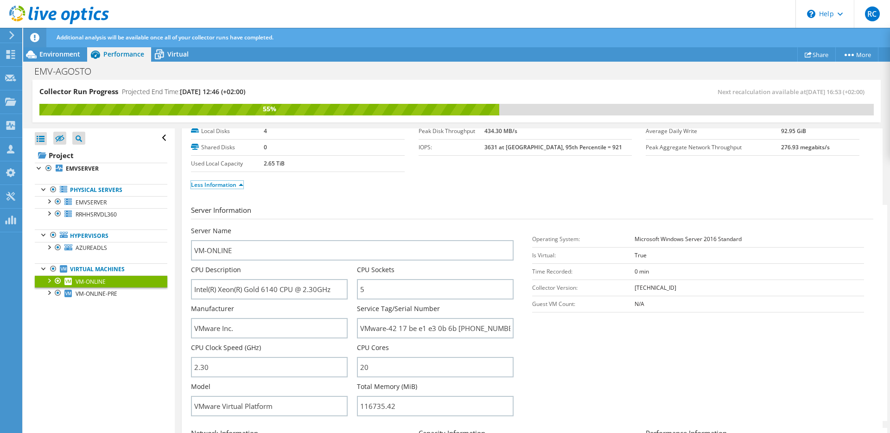
scroll to position [51, 0]
click at [110, 296] on span "VM-ONLINE-PRE" at bounding box center [97, 294] width 42 height 8
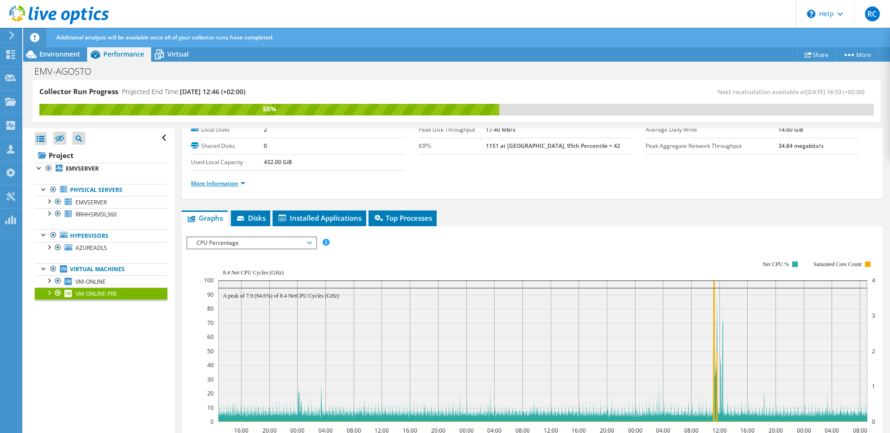
click at [208, 184] on link "More Information" at bounding box center [218, 183] width 54 height 8
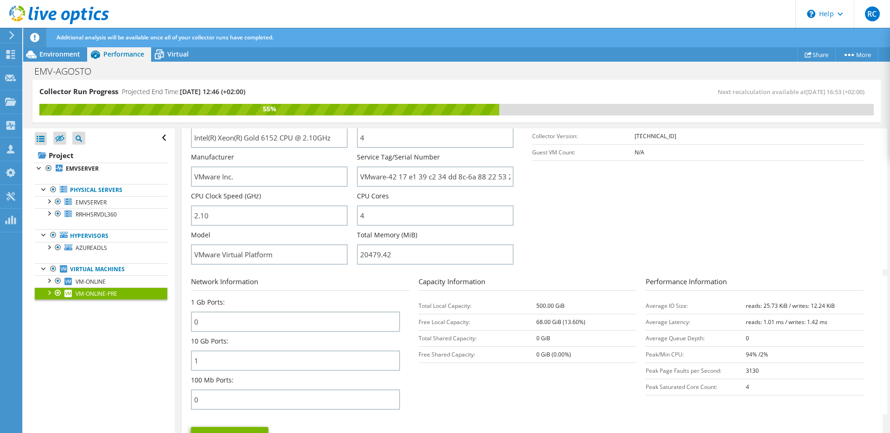
scroll to position [213, 0]
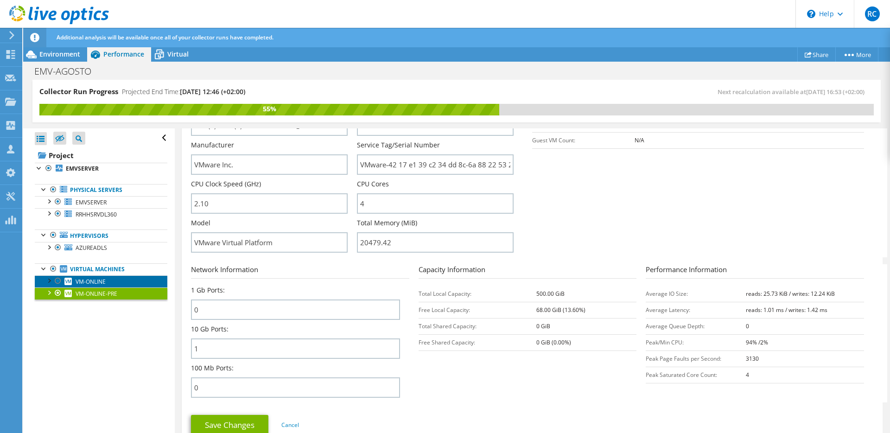
click at [99, 283] on span "VM-ONLINE" at bounding box center [91, 282] width 30 height 8
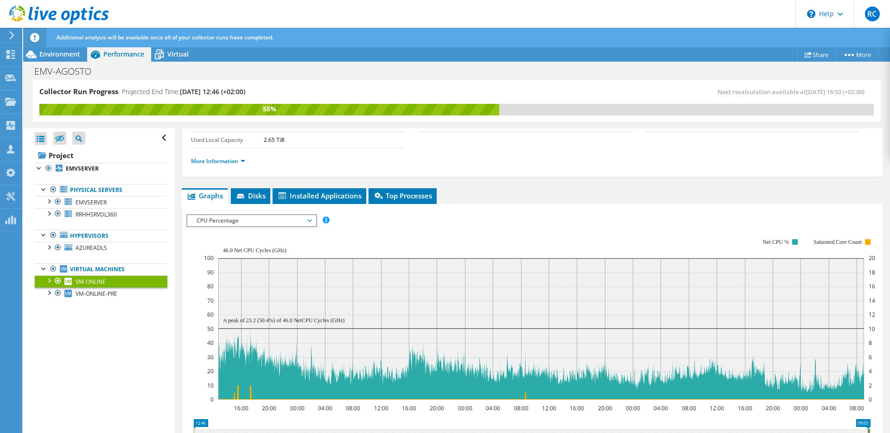
scroll to position [71, 0]
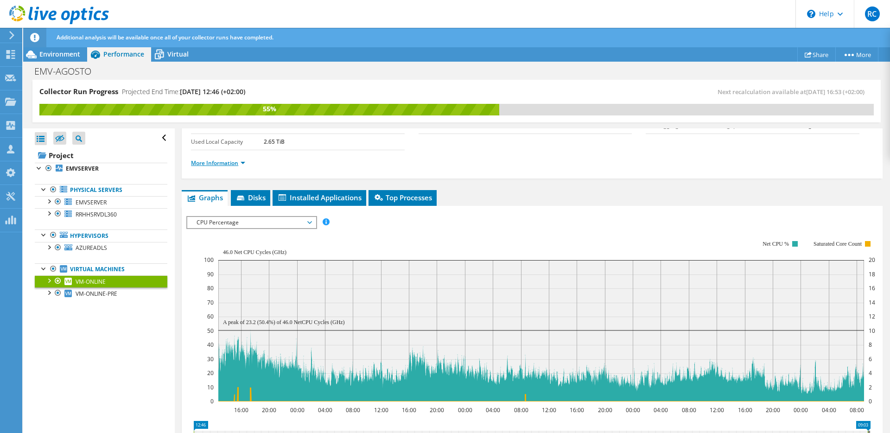
click at [221, 159] on link "More Information" at bounding box center [218, 163] width 54 height 8
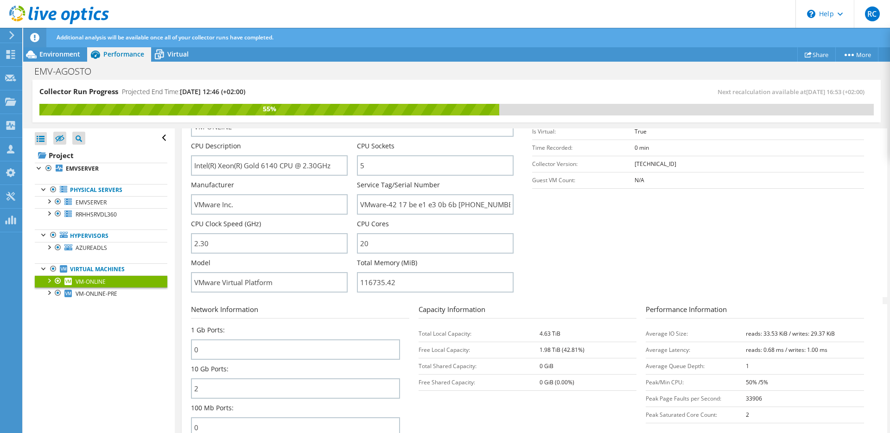
scroll to position [162, 0]
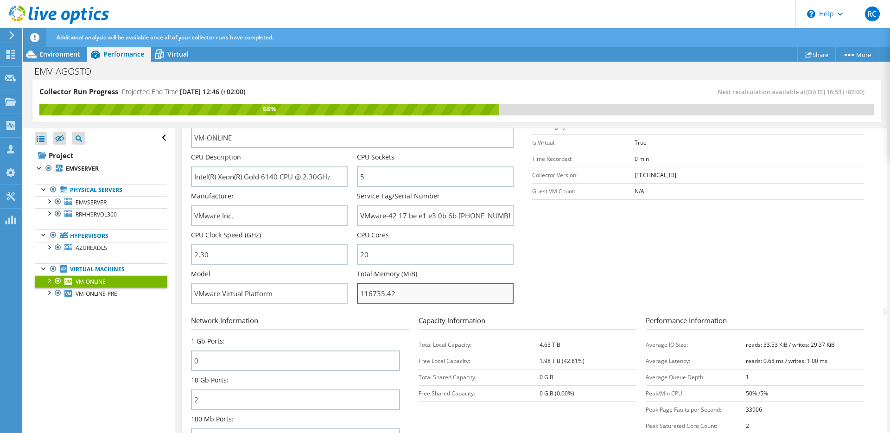
click at [369, 295] on input "116735.42" at bounding box center [435, 293] width 157 height 20
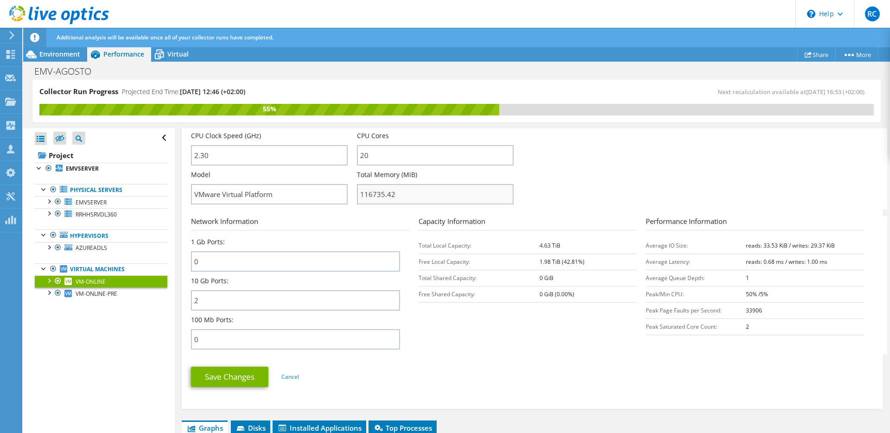
scroll to position [265, 0]
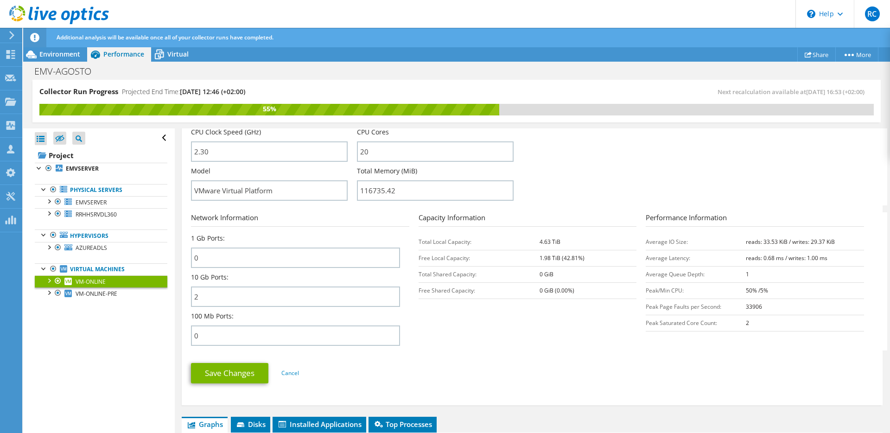
drag, startPoint x: 487, startPoint y: 312, endPoint x: 456, endPoint y: 301, distance: 32.8
click at [487, 312] on section "Network Information 1 Gb Ports: 0 10 Gb Ports: 2 100 Mb Ports: 0 Capacity Infor…" at bounding box center [534, 281] width 687 height 138
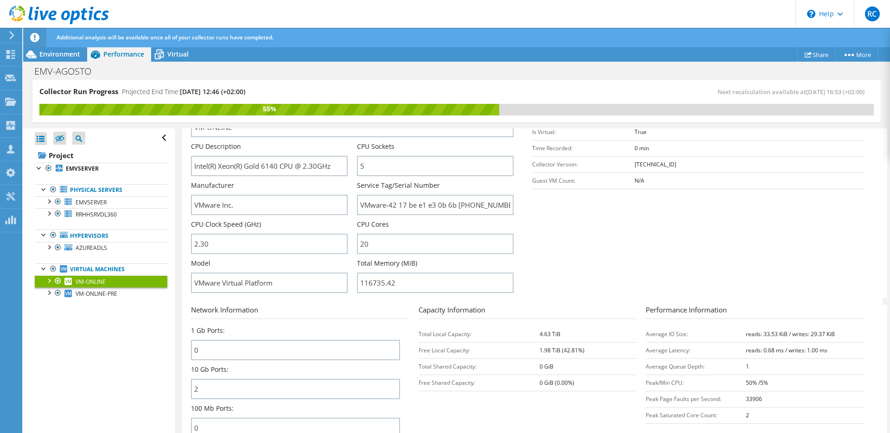
scroll to position [160, 0]
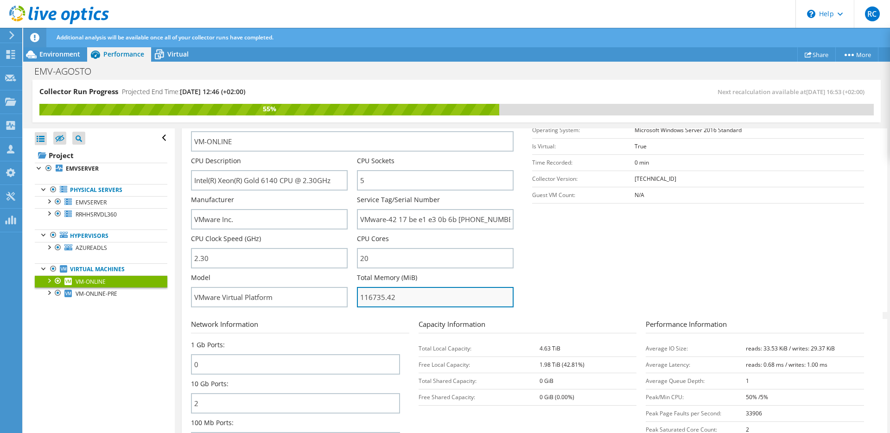
click at [376, 296] on input "116735.42" at bounding box center [435, 297] width 157 height 20
click at [376, 296] on input "116735.42" at bounding box center [435, 296] width 157 height 20
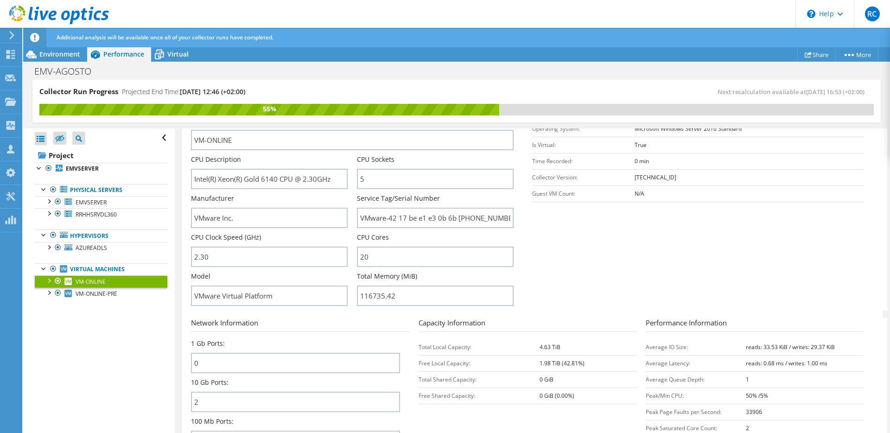
click at [554, 255] on section "Server Information Server Name VM-ONLINE CPU Description Intel(R) Xeon(R) Gold …" at bounding box center [534, 203] width 687 height 216
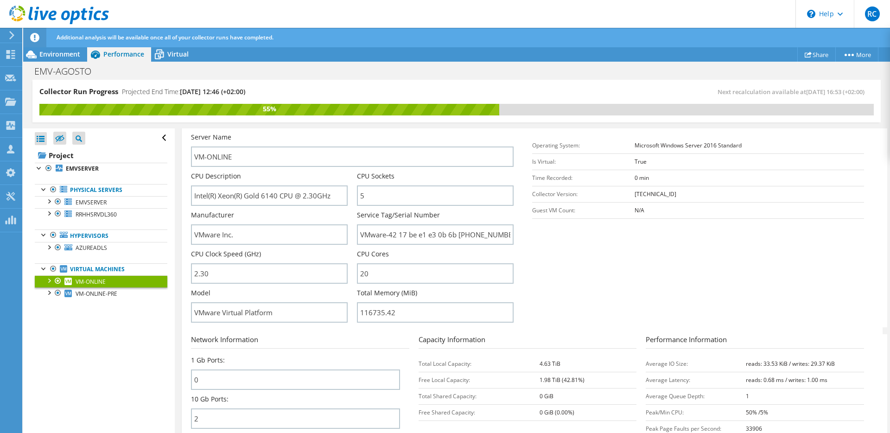
scroll to position [138, 0]
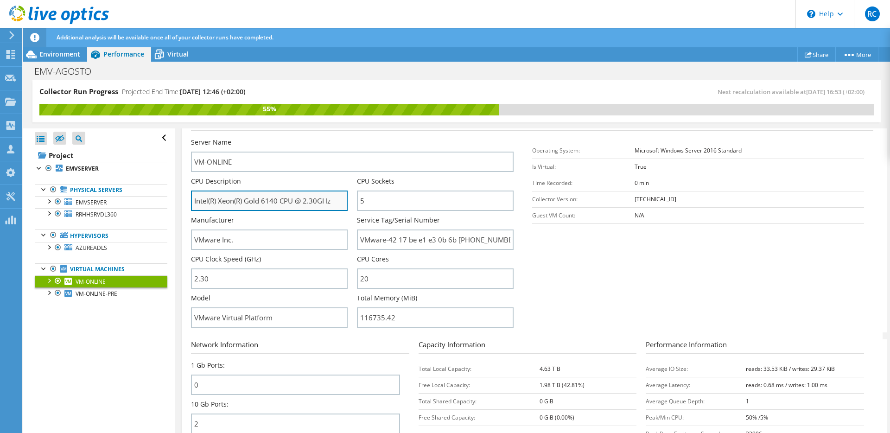
click at [253, 201] on input "Intel(R) Xeon(R) Gold 6140 CPU @ 2.30GHz" at bounding box center [269, 200] width 157 height 20
drag, startPoint x: 253, startPoint y: 201, endPoint x: 269, endPoint y: 202, distance: 15.8
click at [269, 202] on input "Intel(R) Xeon(R) Gold 6140 CPU @ 2.30GHz" at bounding box center [269, 200] width 157 height 20
